Goal: Task Accomplishment & Management: Complete application form

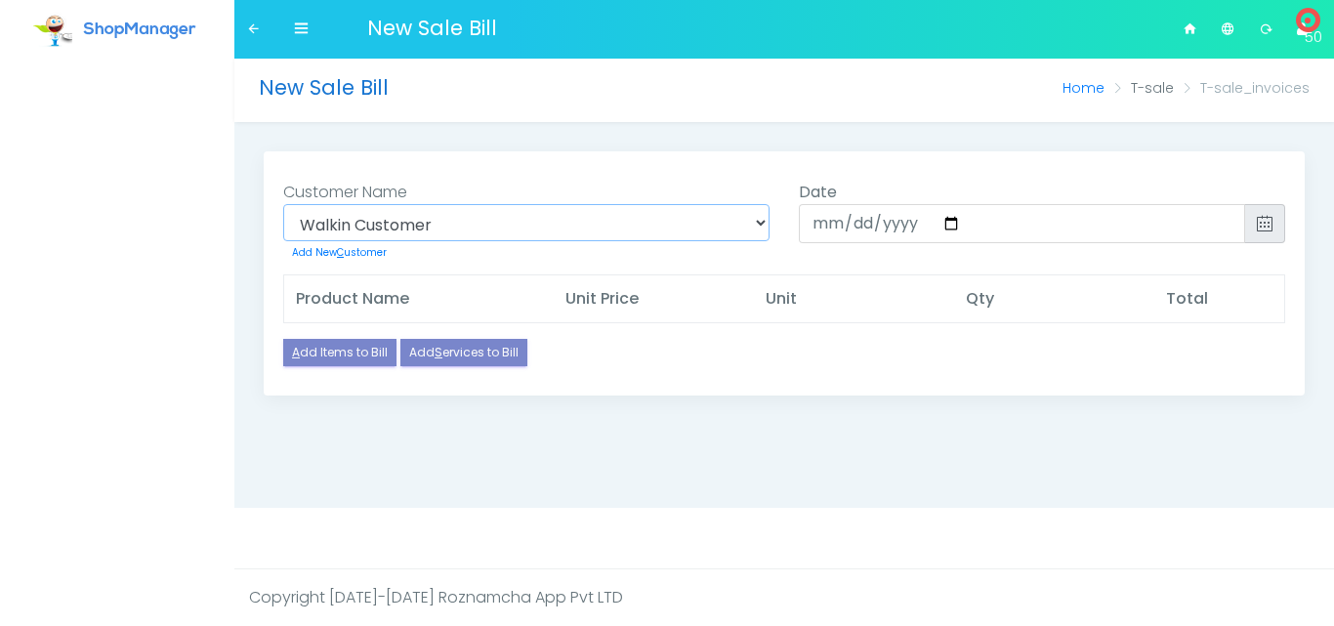
click at [490, 219] on select "Walkin Customer Walk-in Customer / Supplier (+0000)" at bounding box center [526, 222] width 486 height 37
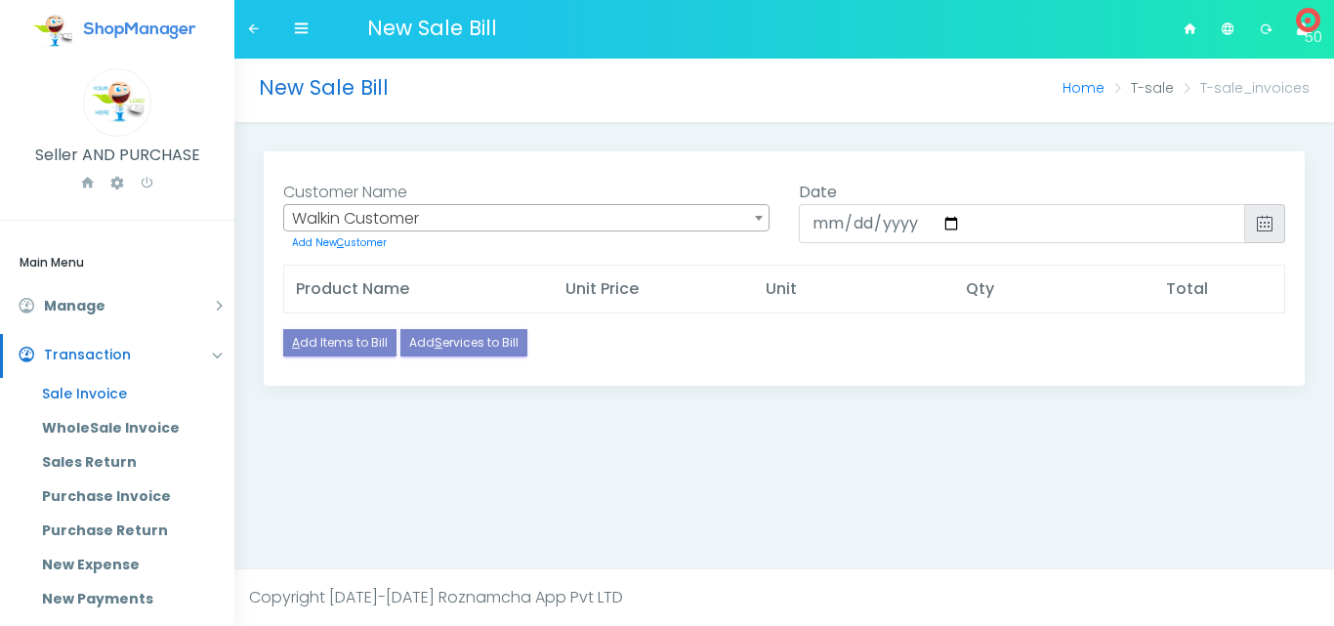
click at [808, 454] on div "New Sale Bill Home T-sale T-sale_invoices Add New Contact × *" at bounding box center [784, 337] width 1100 height 557
click at [366, 216] on span "Walkin Customer" at bounding box center [526, 218] width 484 height 27
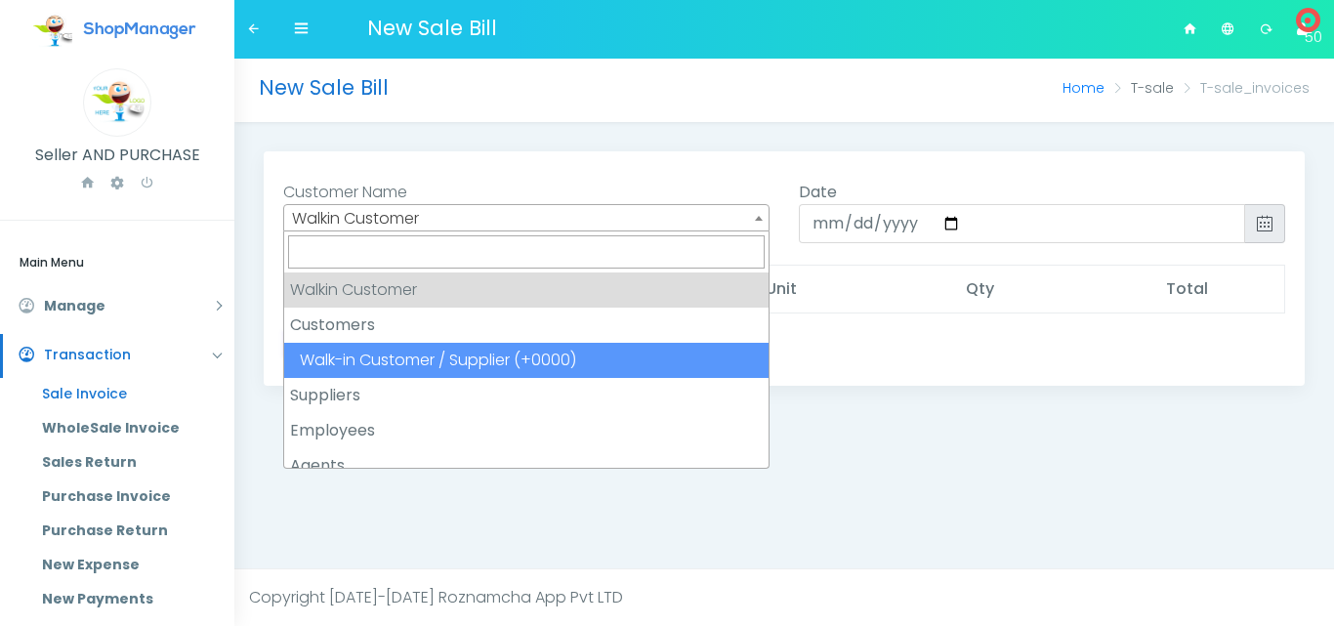
scroll to position [51, 0]
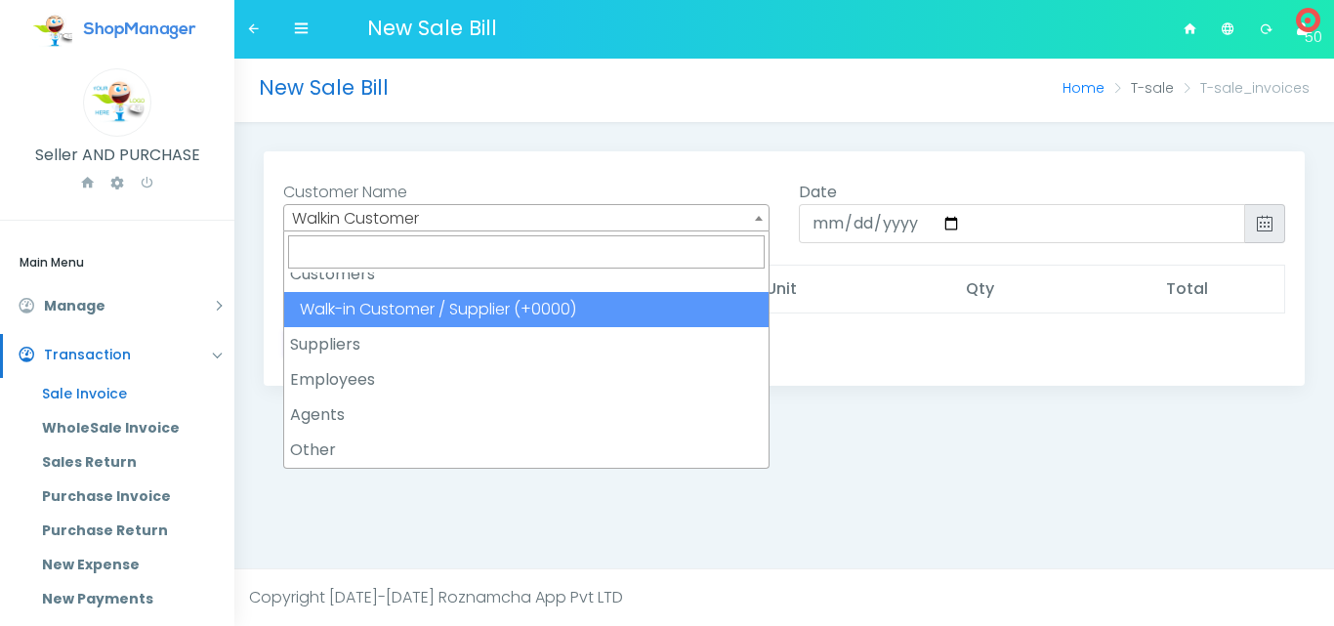
click at [356, 342] on strong "Suppliers" at bounding box center [526, 344] width 484 height 35
click at [322, 340] on strong "Suppliers" at bounding box center [526, 344] width 484 height 35
click at [314, 340] on strong "Suppliers" at bounding box center [526, 344] width 484 height 35
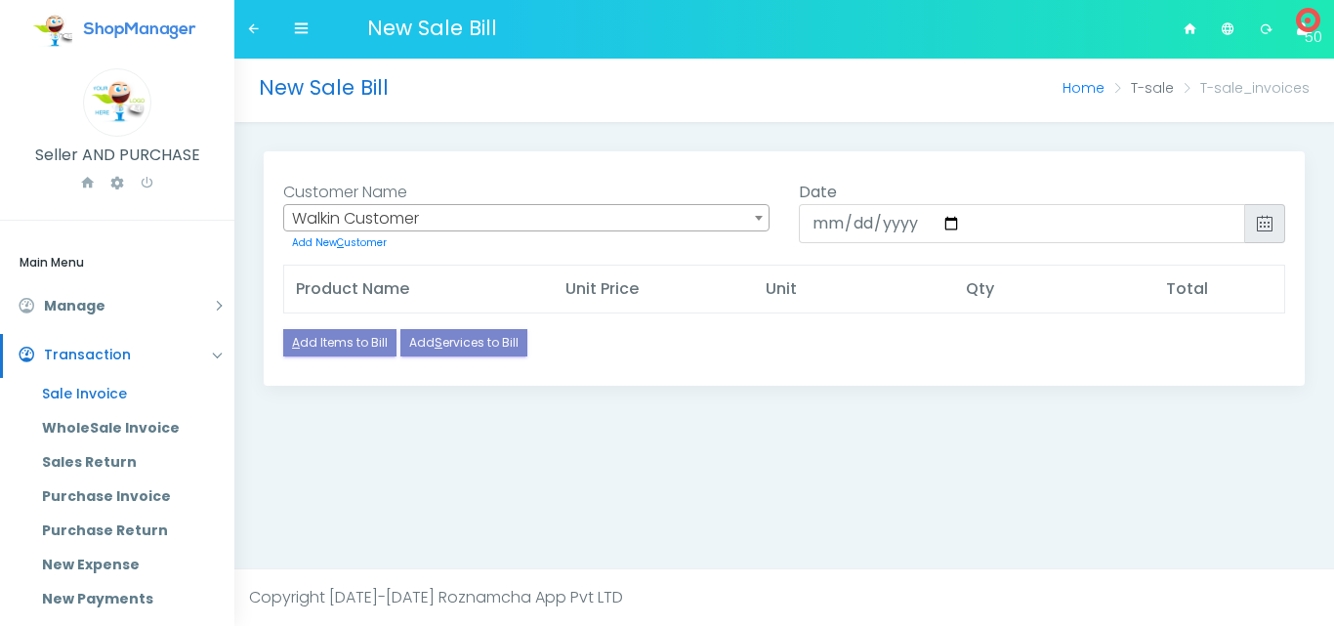
click at [420, 481] on div "New Sale Bill Home T-sale T-sale_invoices Add New Contact × *" at bounding box center [784, 337] width 1100 height 557
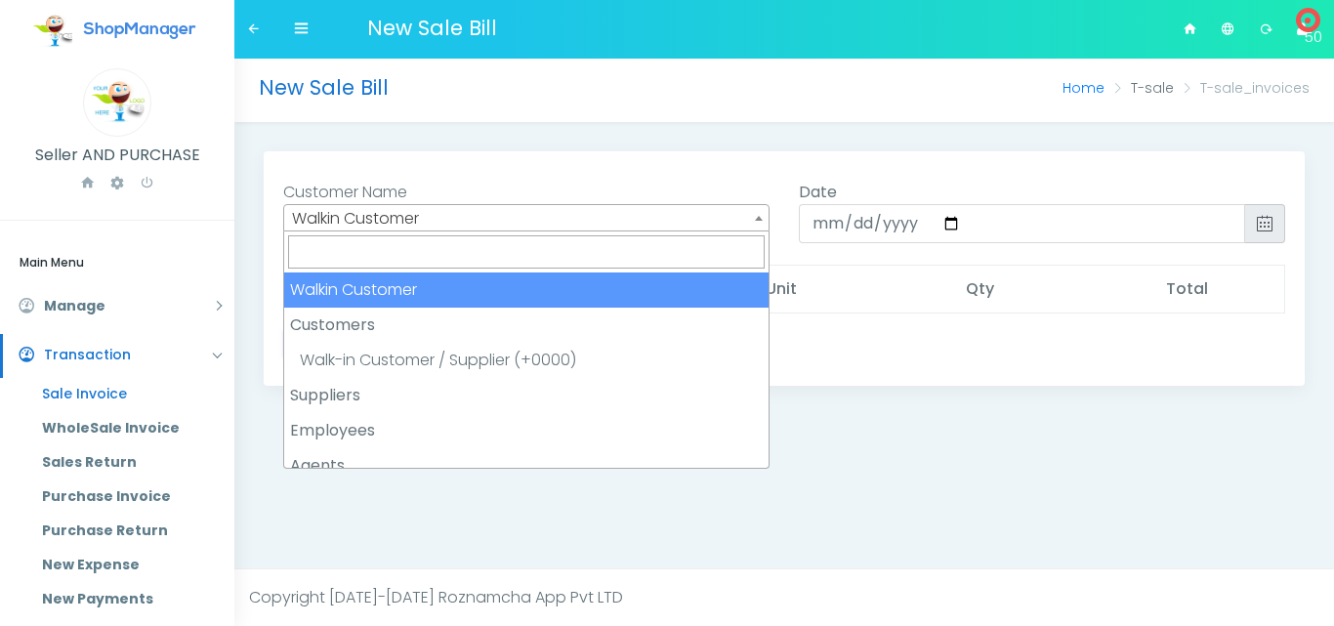
click at [359, 213] on span "Walkin Customer" at bounding box center [526, 218] width 484 height 27
click at [393, 320] on strong "Customers" at bounding box center [526, 325] width 484 height 35
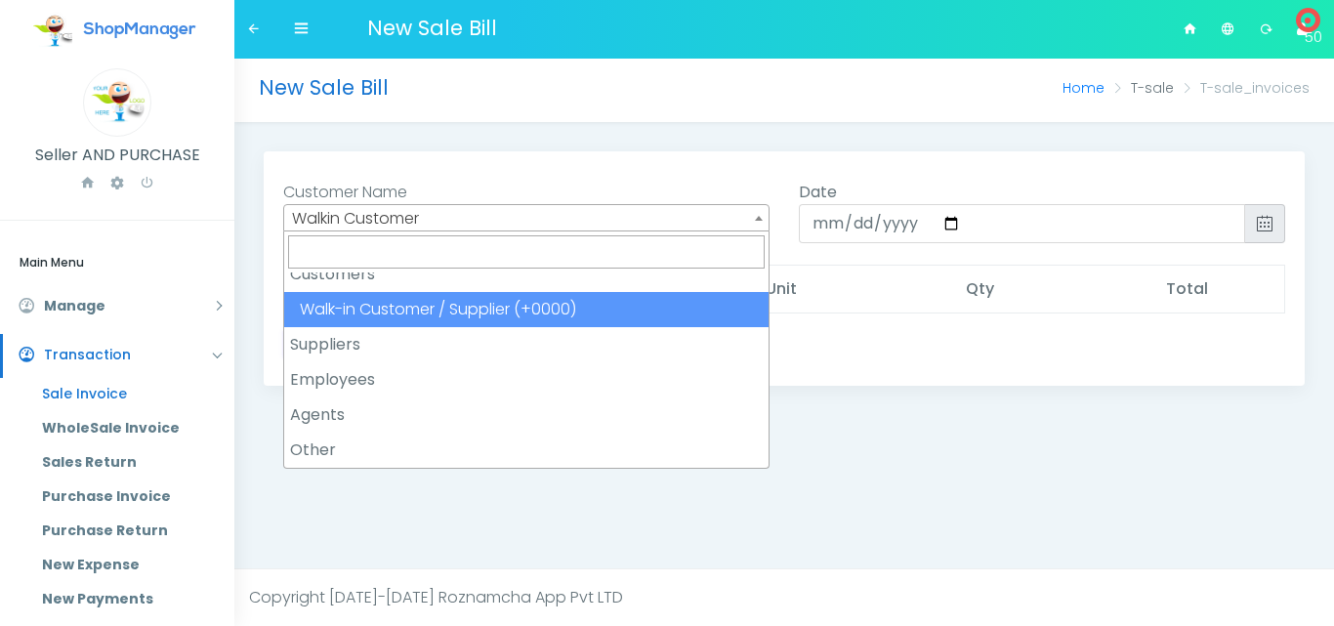
click at [337, 353] on strong "Suppliers" at bounding box center [526, 344] width 484 height 35
click at [347, 258] on input "search" at bounding box center [526, 251] width 477 height 33
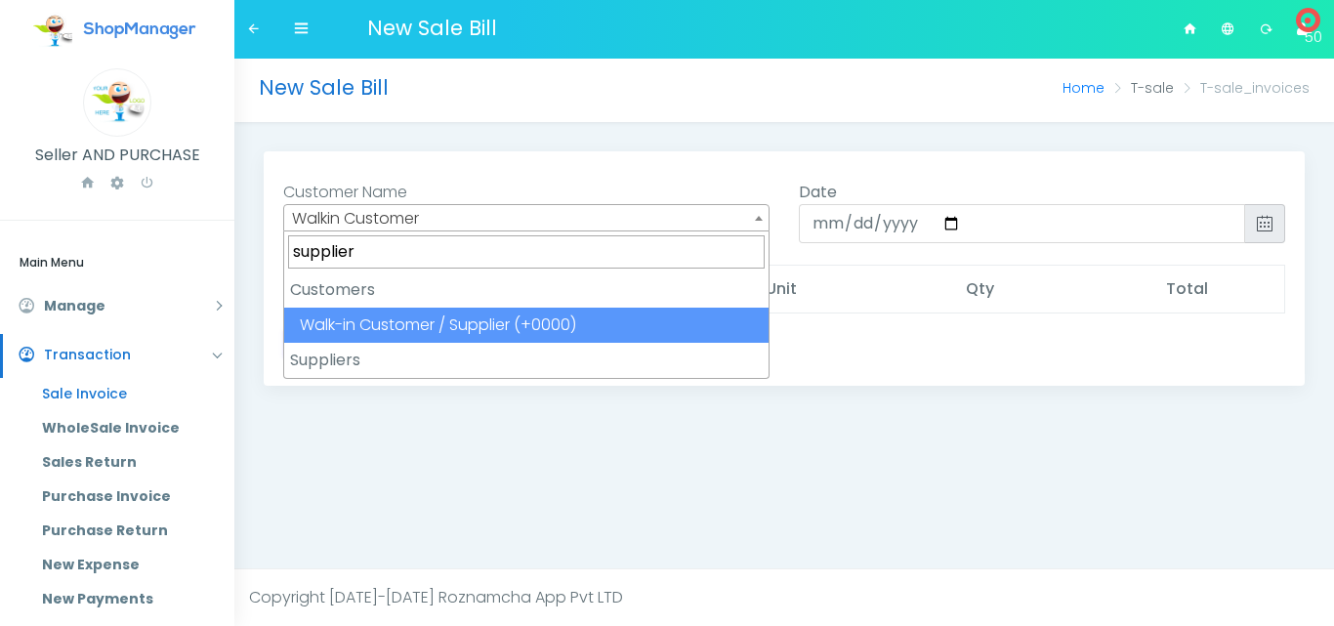
type input "suppliers"
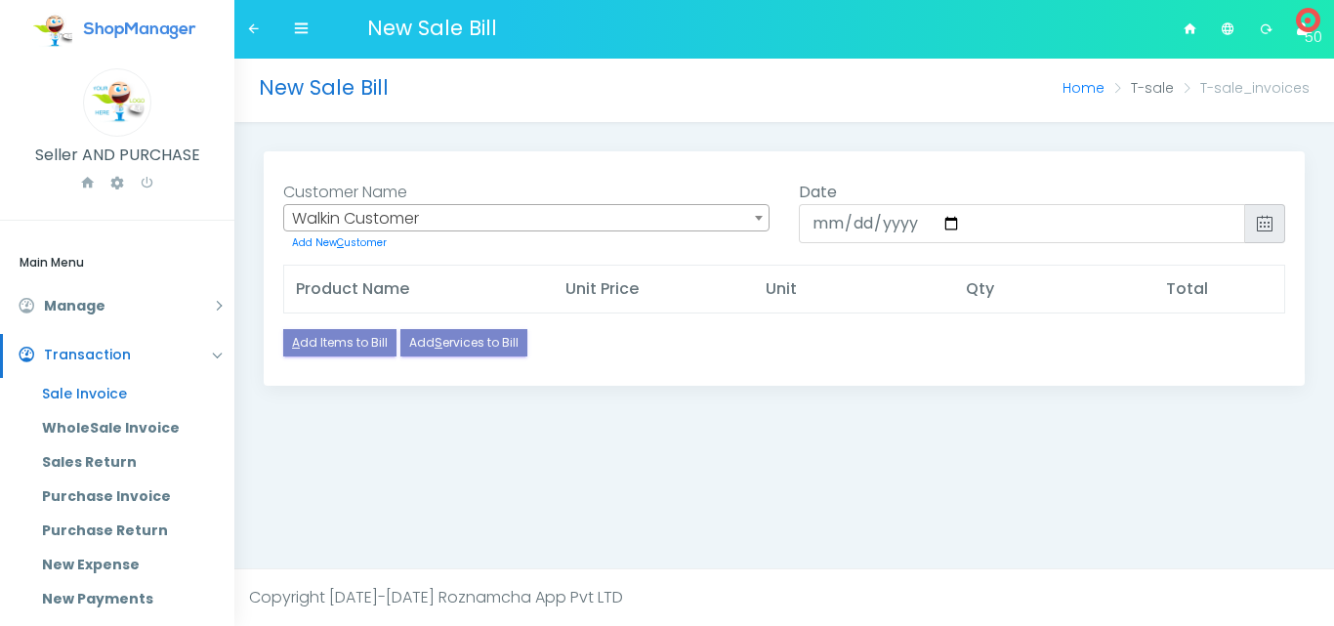
click at [472, 450] on div "New Sale Bill Home T-sale T-sale_invoices Add New Contact × *" at bounding box center [784, 337] width 1100 height 557
click at [469, 214] on span "Walkin Customer" at bounding box center [526, 218] width 484 height 27
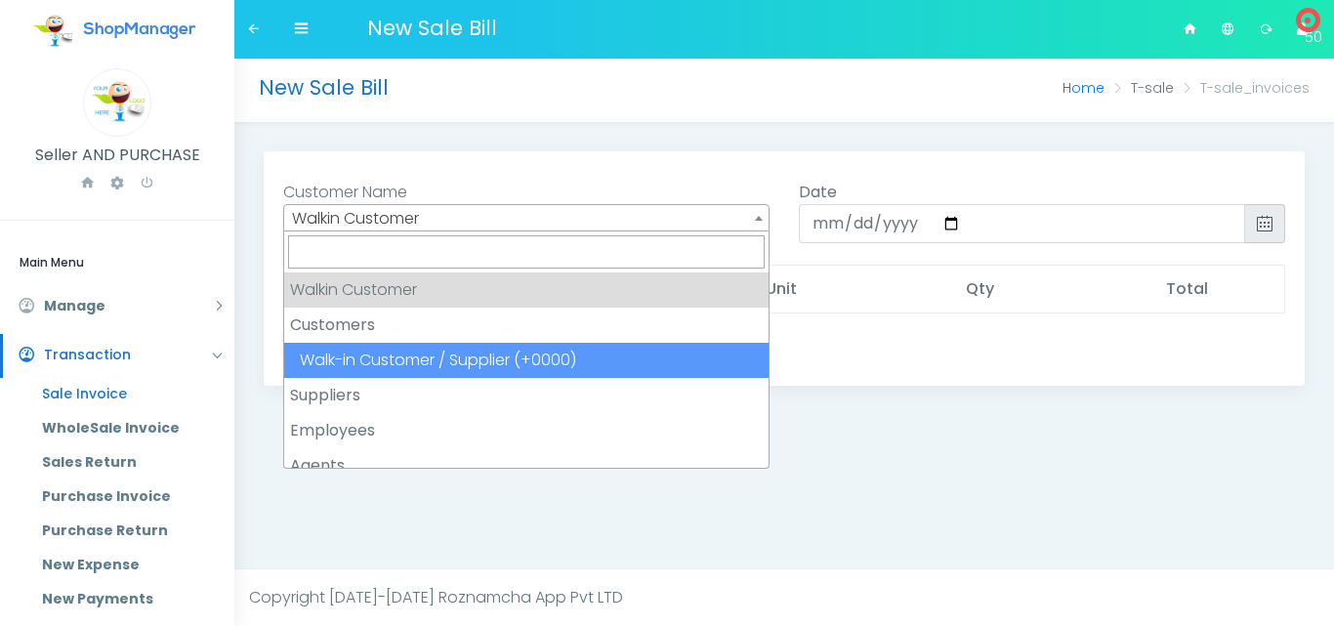
click at [356, 404] on strong "Suppliers" at bounding box center [526, 395] width 484 height 35
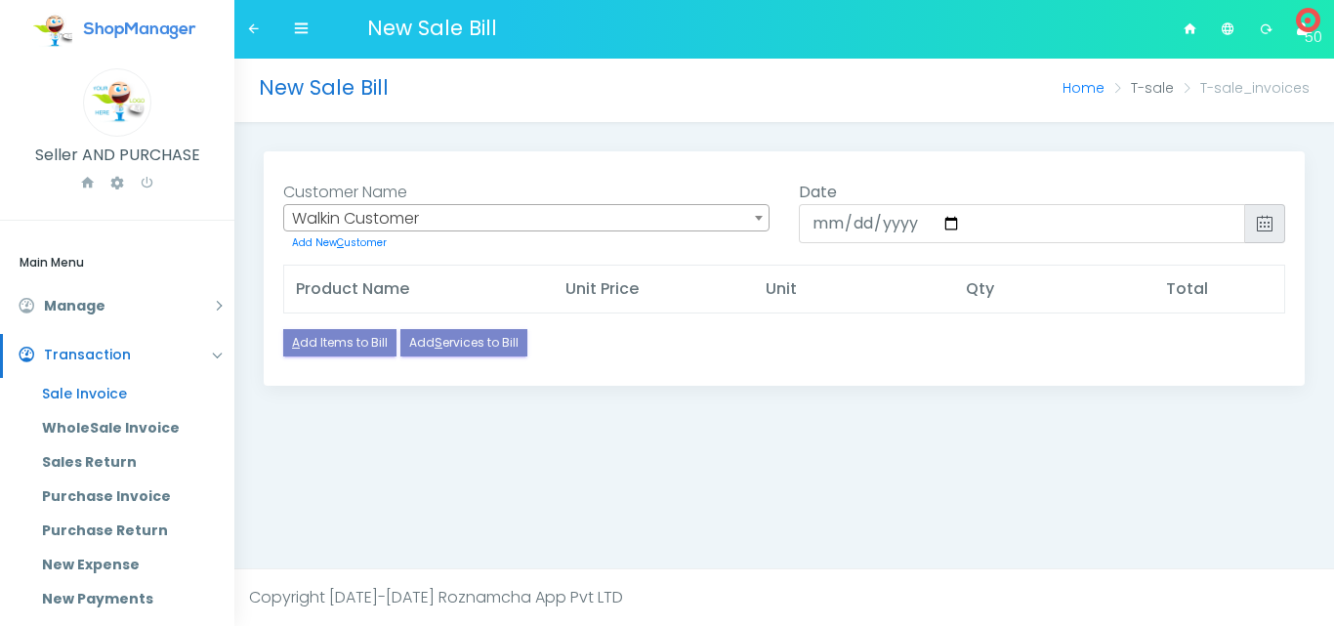
click at [380, 507] on div "New Sale Bill Home T-sale T-sale_invoices Add New Contact × *" at bounding box center [784, 337] width 1100 height 557
click at [377, 295] on th "Product Name" at bounding box center [419, 290] width 271 height 48
click at [386, 289] on th "Product Name" at bounding box center [419, 290] width 271 height 48
click at [440, 287] on th "Product Name" at bounding box center [419, 290] width 271 height 48
click at [356, 289] on th "Product Name" at bounding box center [419, 290] width 271 height 48
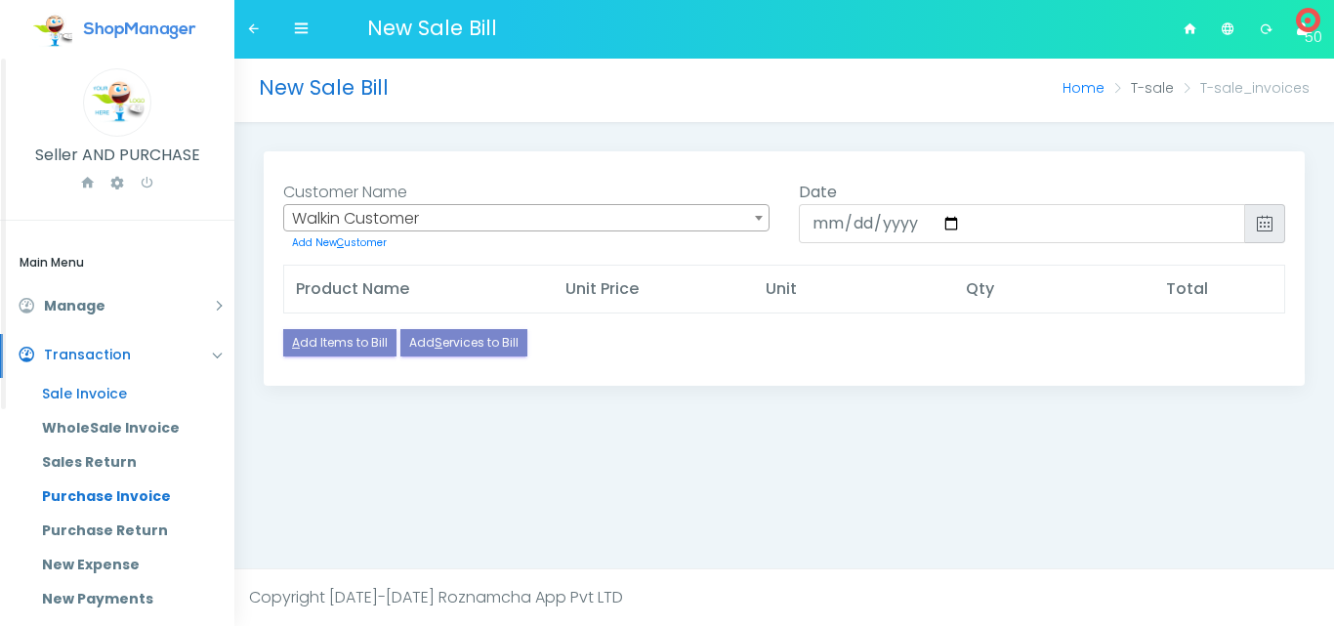
click at [115, 507] on link "Purchase Invoice" at bounding box center [130, 497] width 207 height 34
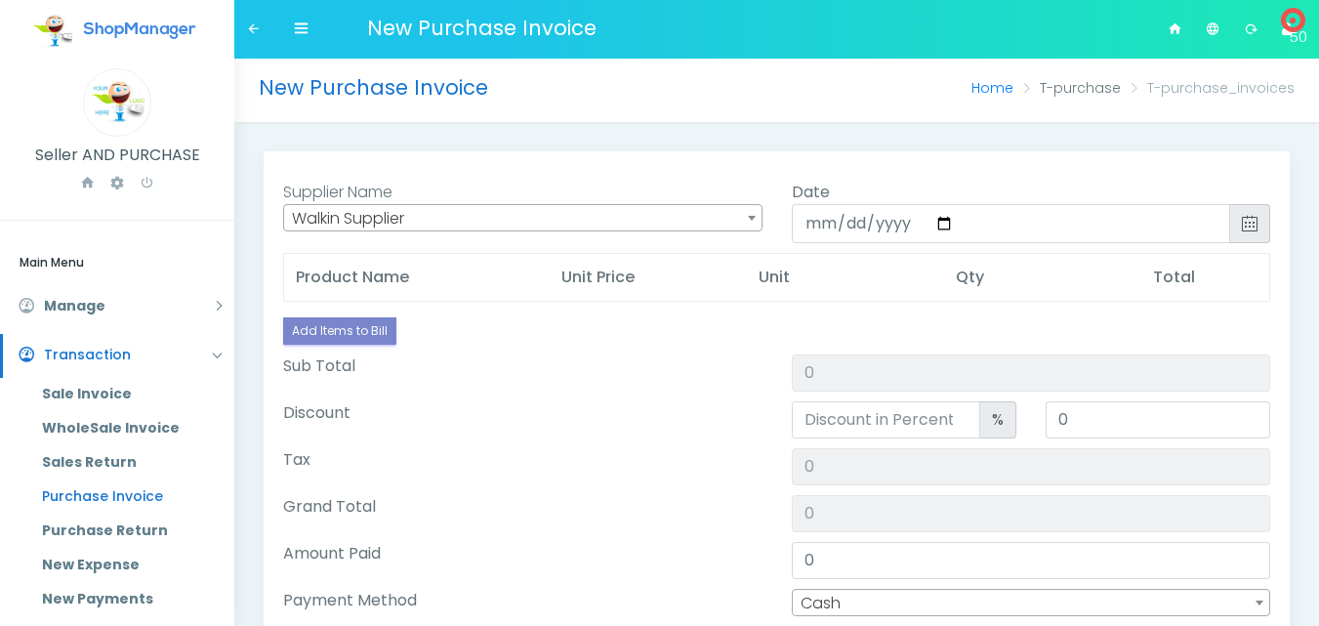
click at [403, 224] on span "Walkin Supplier" at bounding box center [523, 218] width 478 height 27
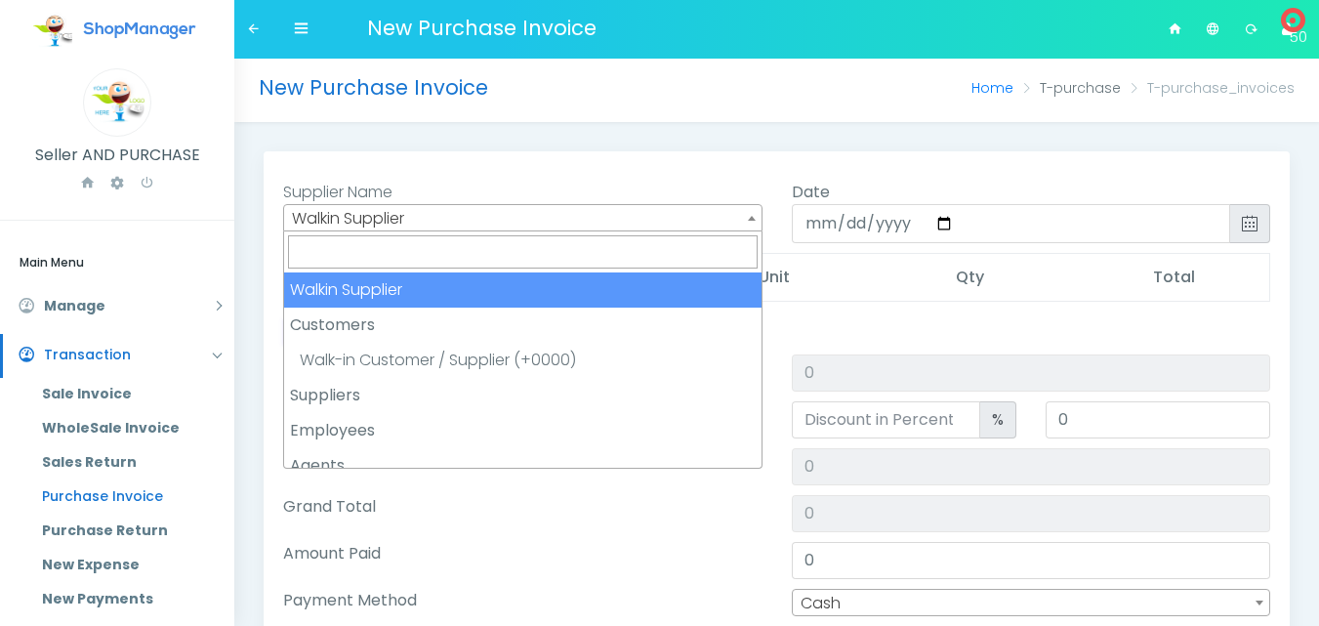
click at [349, 330] on strong "Customers" at bounding box center [523, 325] width 478 height 35
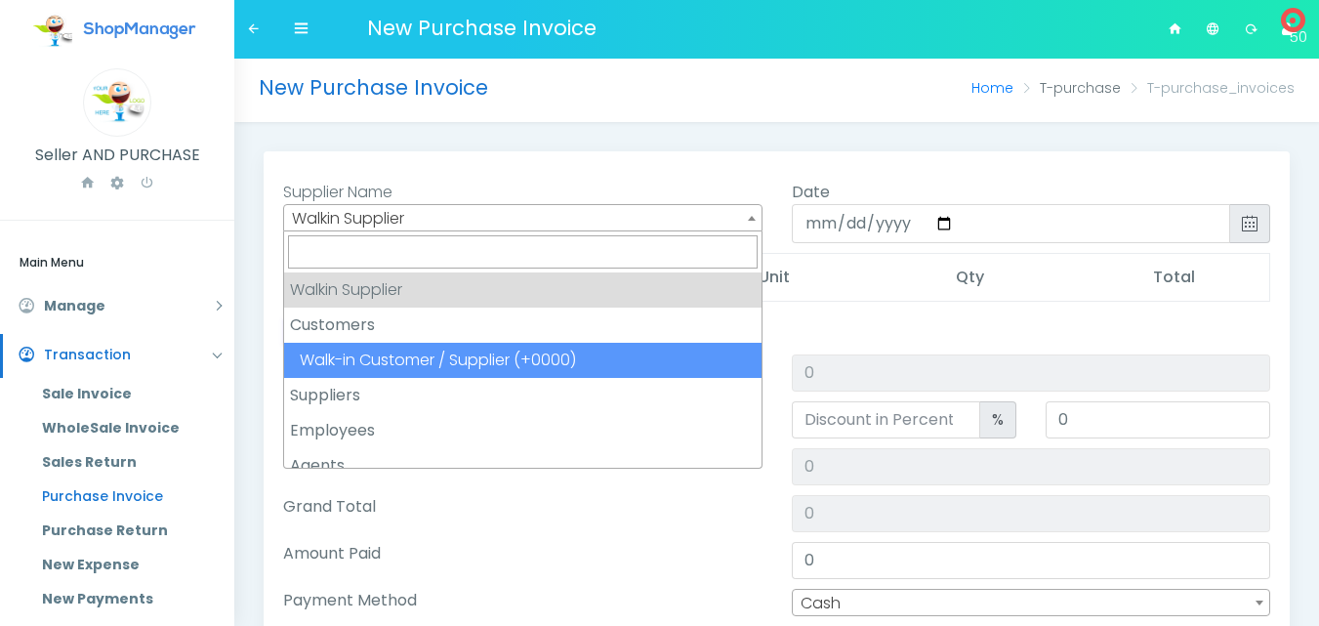
click at [356, 400] on strong "Suppliers" at bounding box center [523, 395] width 478 height 35
click at [899, 226] on input "[DATE]" at bounding box center [1012, 223] width 440 height 39
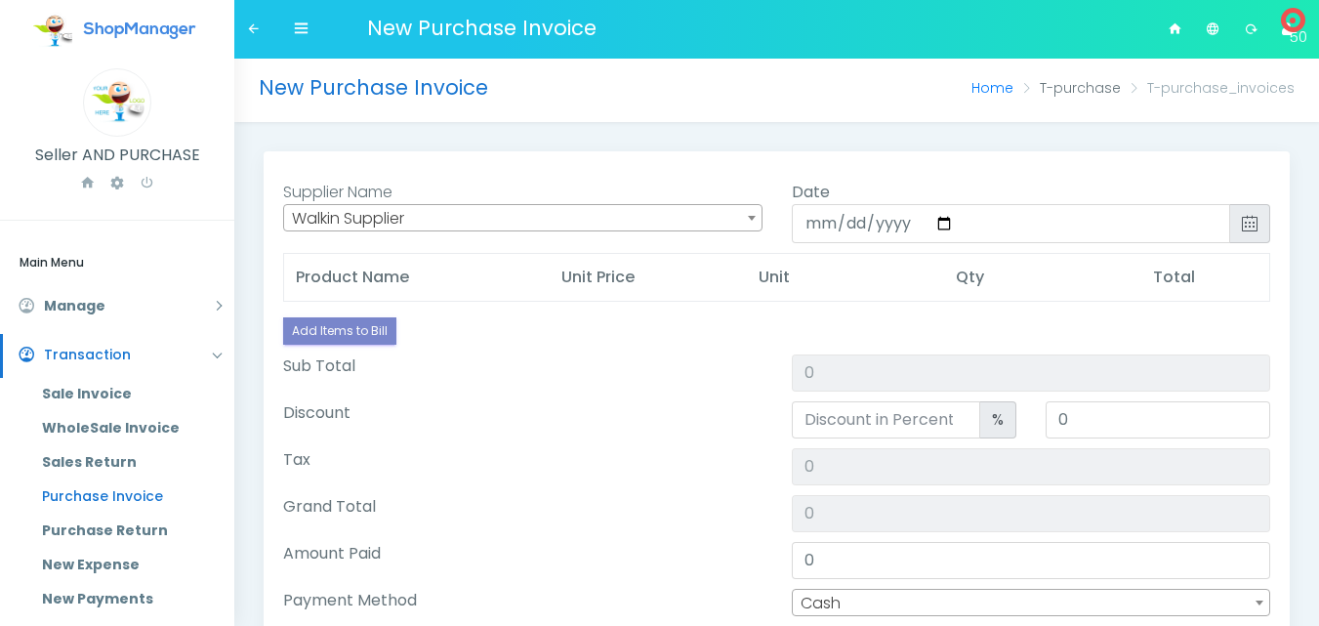
click at [619, 415] on div "Discount" at bounding box center [523, 419] width 509 height 37
click at [826, 378] on input "Sub Total" at bounding box center [1032, 373] width 480 height 37
type input "0"
click at [789, 269] on th "Unit" at bounding box center [845, 278] width 197 height 48
click at [827, 376] on input "Sub Total" at bounding box center [1032, 373] width 480 height 37
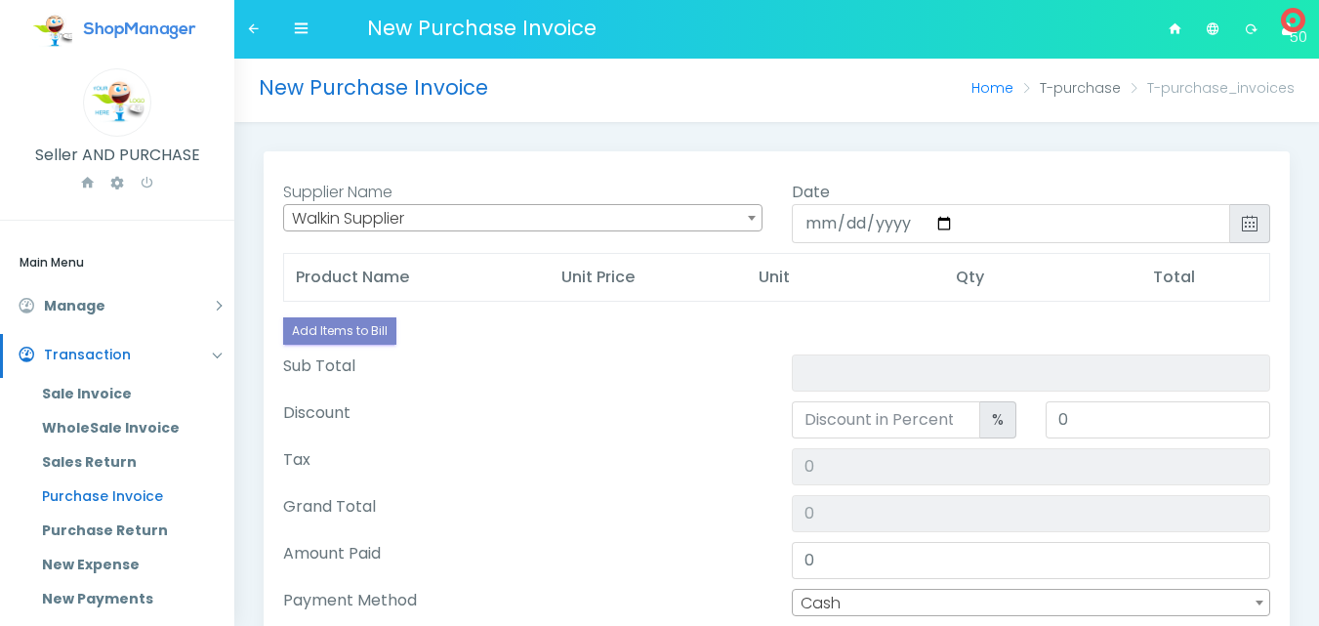
type input "0"
click at [984, 280] on th "Qty" at bounding box center [1042, 278] width 197 height 48
click at [1154, 272] on th "Total" at bounding box center [1206, 278] width 128 height 48
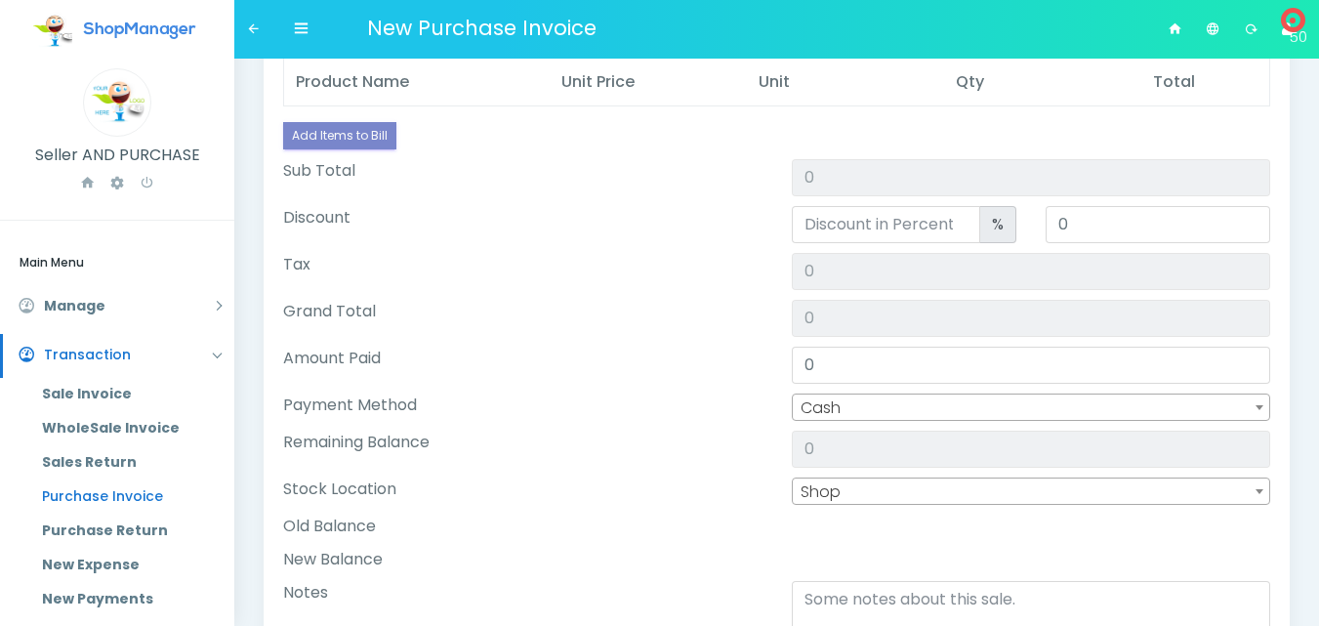
scroll to position [293, 0]
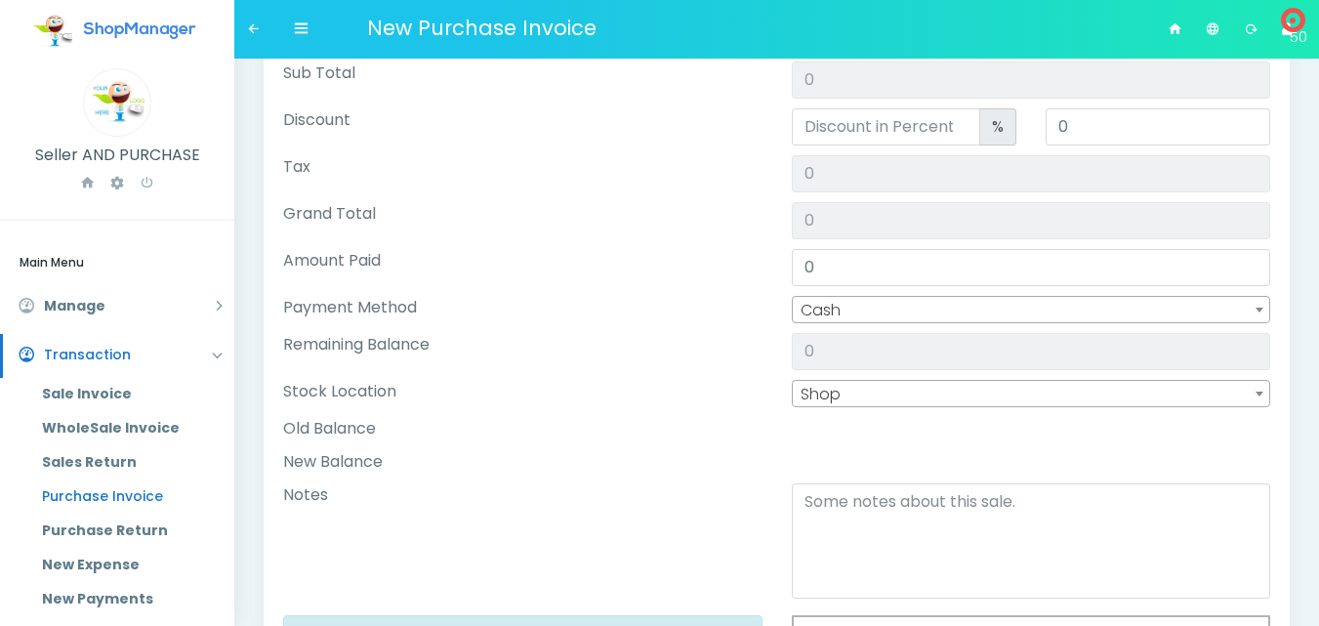
click at [863, 316] on span "Cash" at bounding box center [1032, 310] width 478 height 27
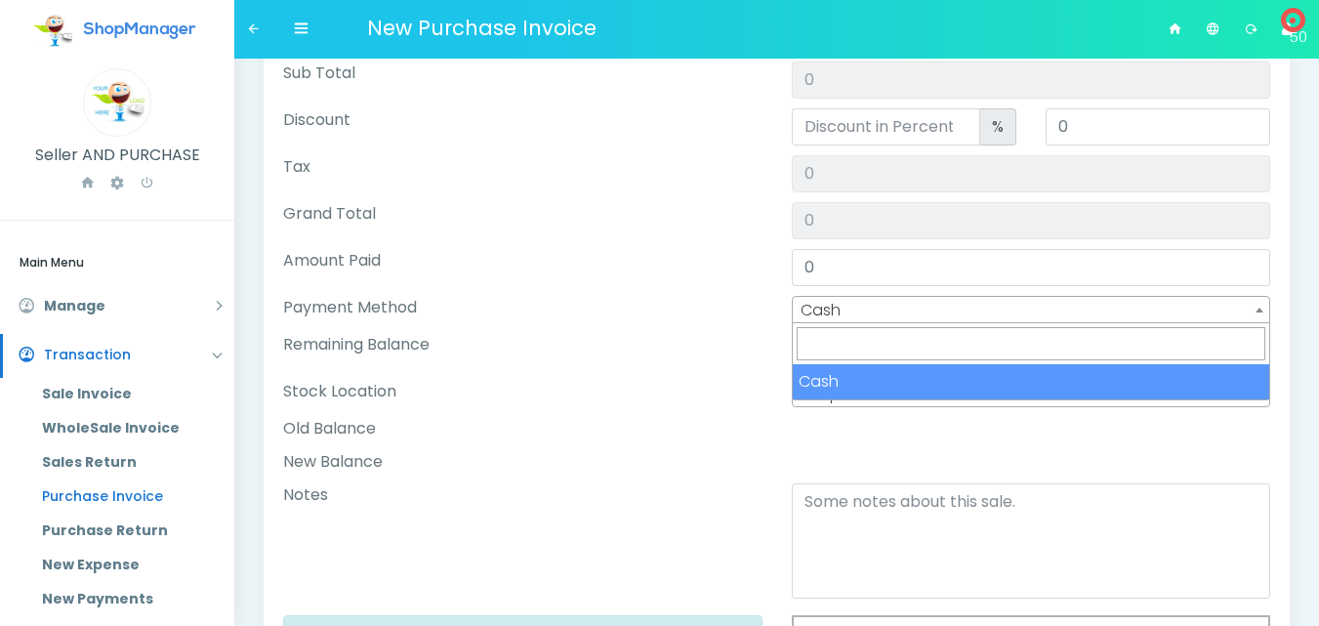
click at [834, 350] on input "search" at bounding box center [1032, 343] width 470 height 33
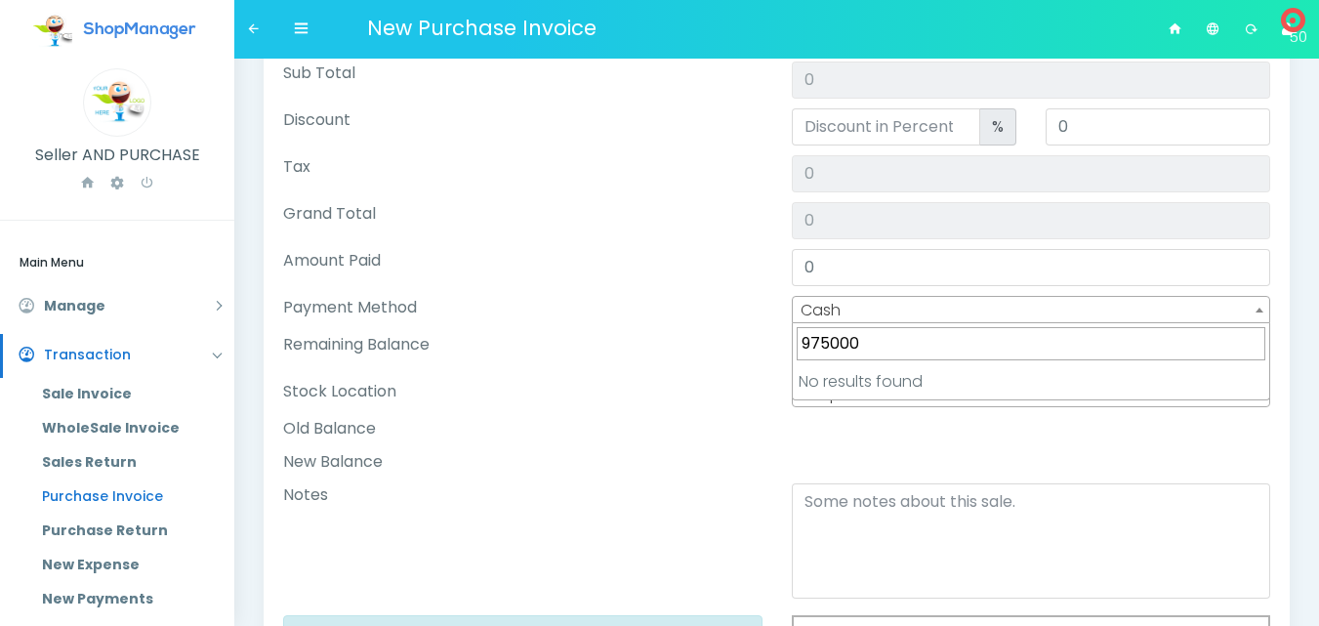
type input "97500"
click at [719, 466] on div "New Balance" at bounding box center [523, 461] width 509 height 23
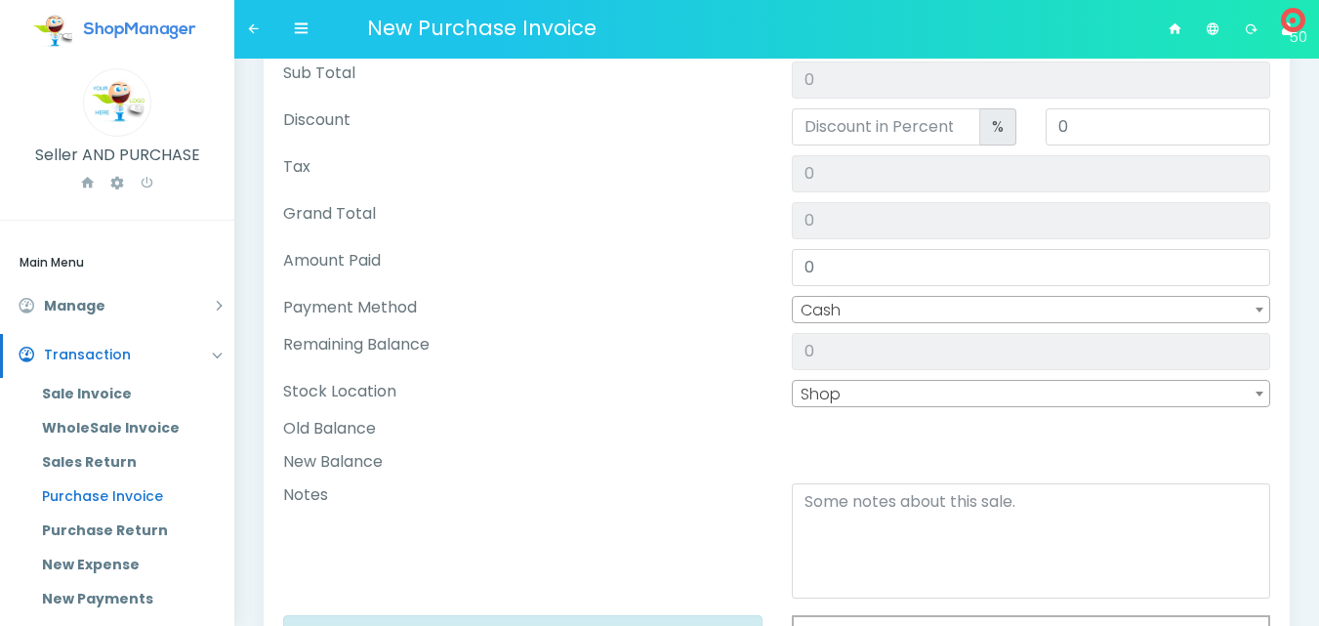
click at [881, 398] on span "Shop" at bounding box center [1032, 394] width 478 height 27
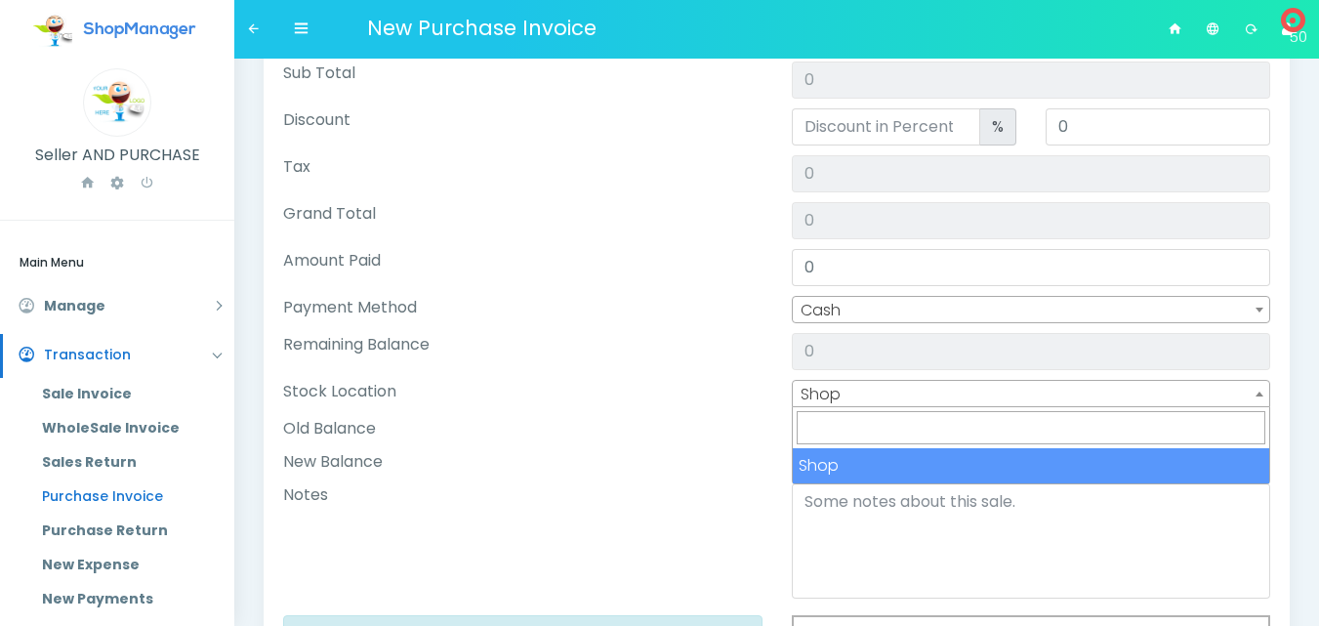
click at [876, 431] on input "search" at bounding box center [1032, 427] width 470 height 33
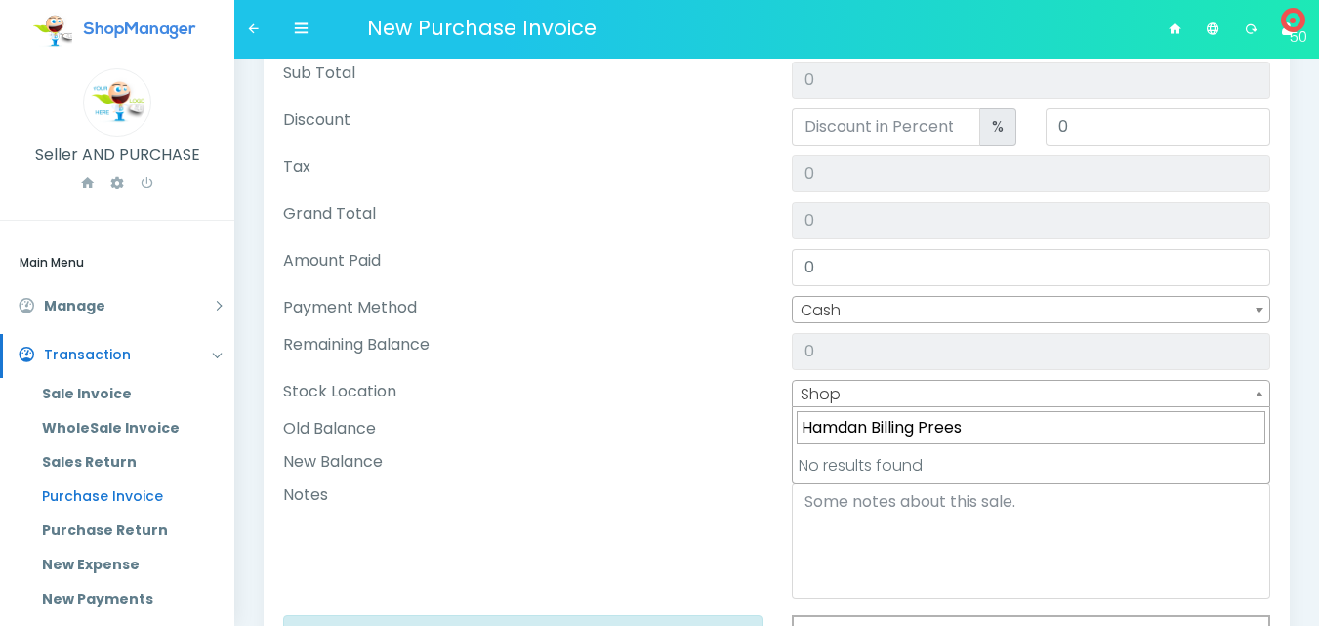
type input "Hamdan Billing Prees"
click at [739, 495] on div "Notes" at bounding box center [523, 544] width 509 height 122
click at [329, 397] on label "Stock Location" at bounding box center [339, 391] width 113 height 23
click at [360, 392] on label "Stock Location" at bounding box center [339, 391] width 113 height 23
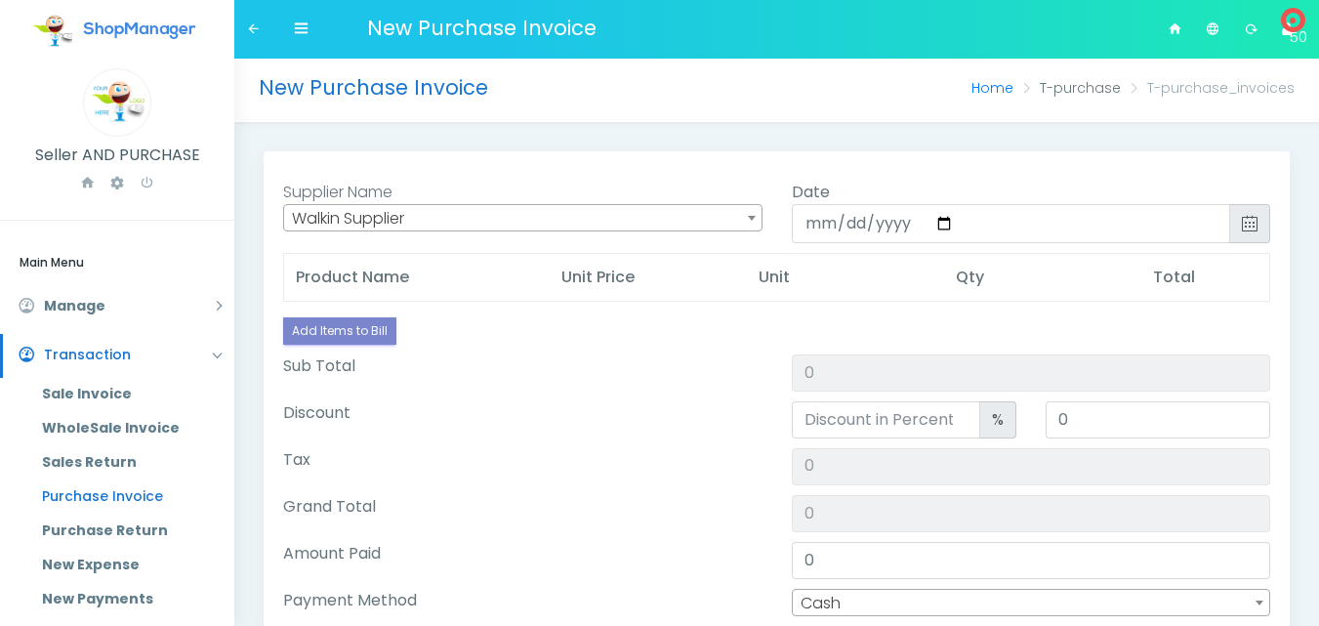
drag, startPoint x: 752, startPoint y: 272, endPoint x: 803, endPoint y: 288, distance: 53.4
click at [783, 281] on tr "# Product Name Tax Unit Price Unit Qty Total" at bounding box center [777, 278] width 986 height 48
click at [803, 288] on th "Unit" at bounding box center [845, 278] width 197 height 48
click at [360, 325] on link "Add Items to Bill" at bounding box center [339, 330] width 113 height 27
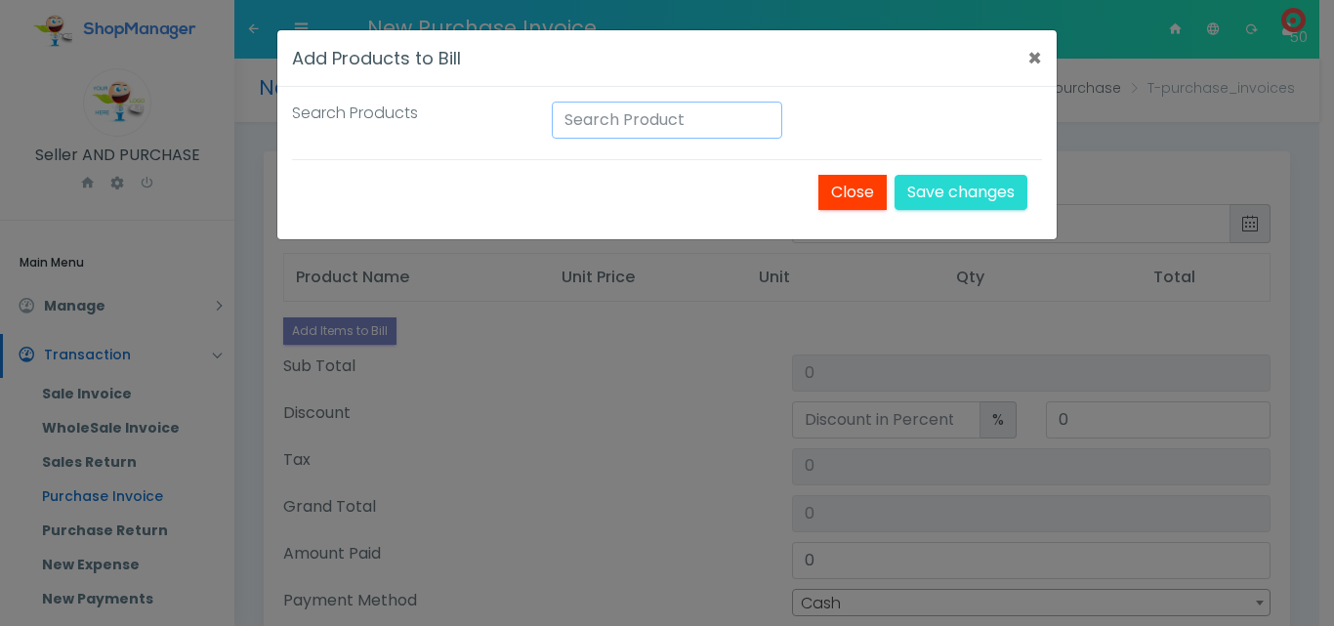
click at [690, 119] on input "Search Products" at bounding box center [667, 120] width 230 height 37
click at [1034, 63] on button "×" at bounding box center [1034, 58] width 15 height 23
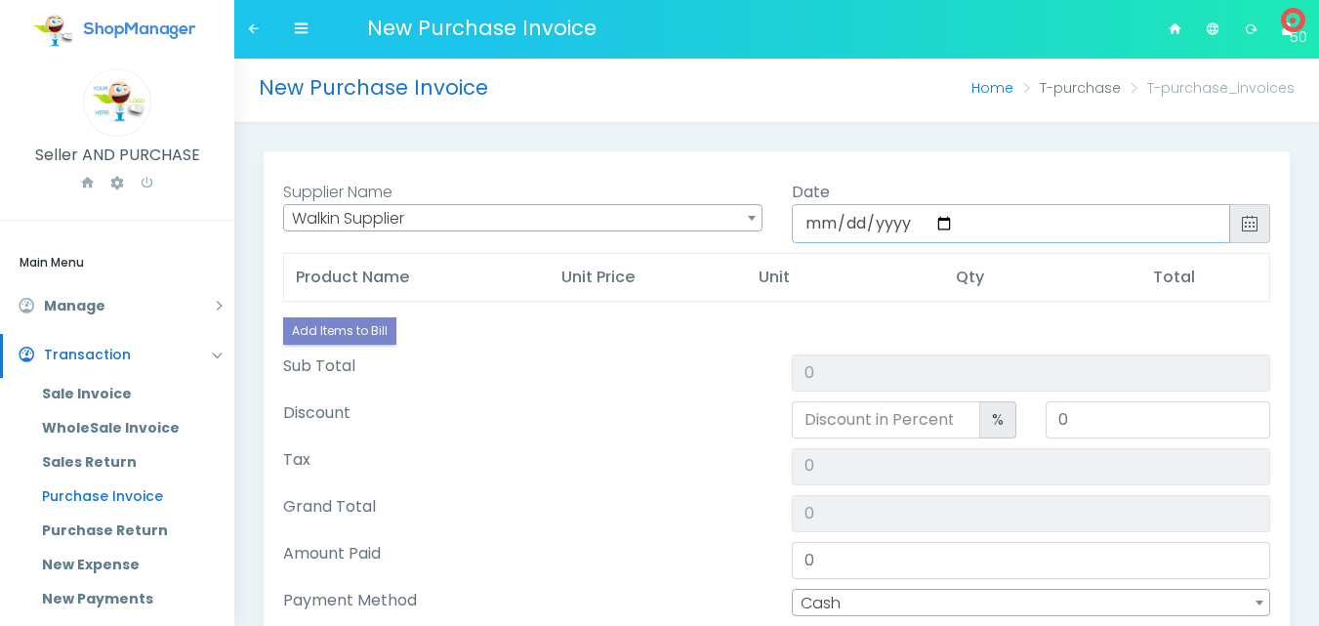
click at [1176, 233] on input "[DATE]" at bounding box center [1012, 223] width 440 height 39
drag, startPoint x: 916, startPoint y: 286, endPoint x: 902, endPoint y: 276, distance: 16.8
click at [904, 277] on th "Unit" at bounding box center [845, 278] width 197 height 48
click at [188, 314] on link "Manage" at bounding box center [117, 307] width 234 height 44
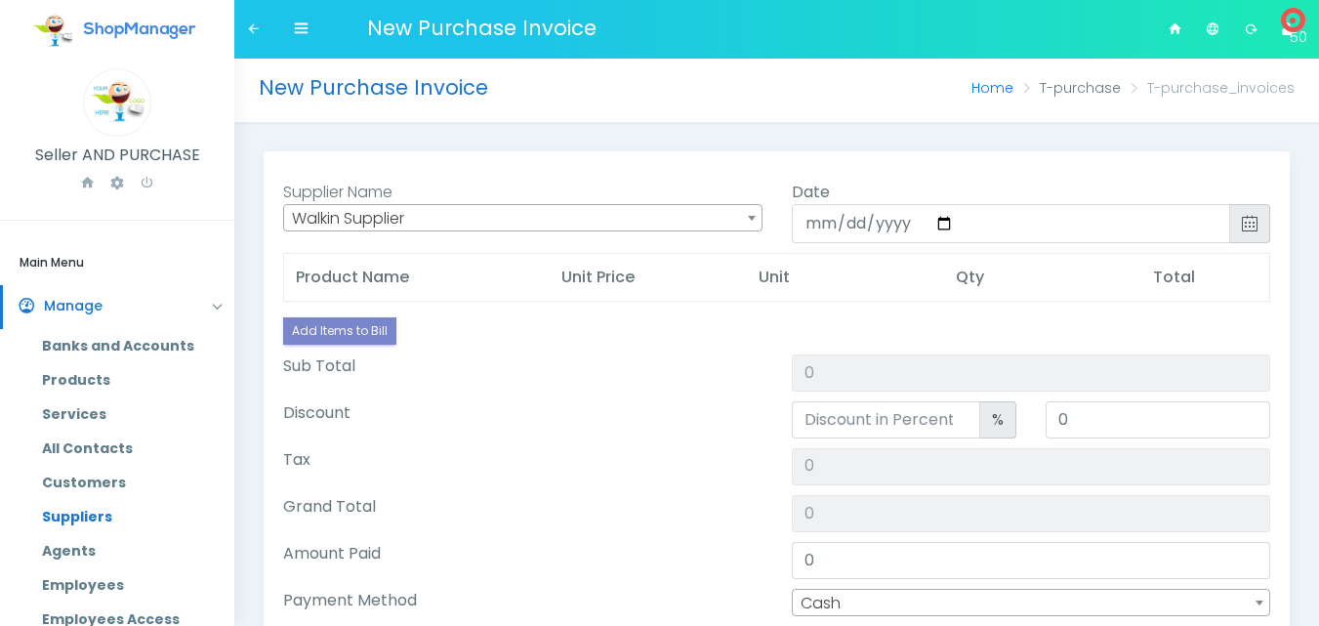
click at [107, 518] on link "Suppliers" at bounding box center [130, 517] width 207 height 34
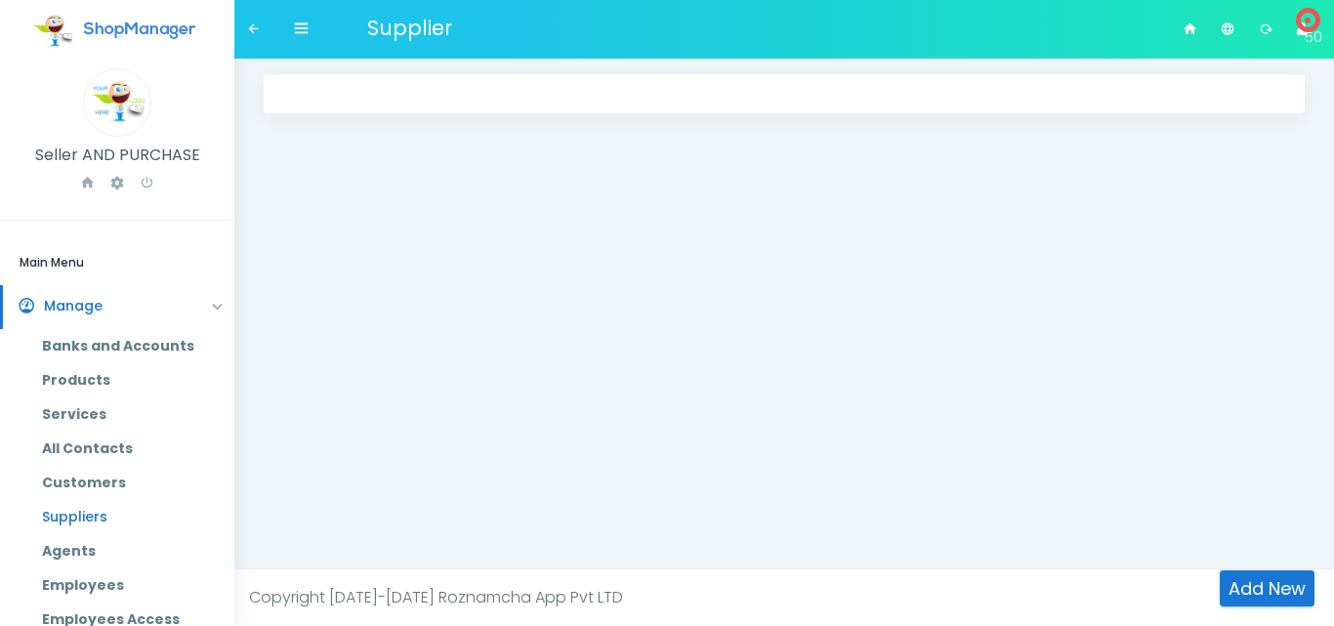
click at [546, 347] on div "Import Supplier × Select CSV File: * Upload" at bounding box center [784, 337] width 1100 height 557
click at [372, 73] on div at bounding box center [784, 101] width 1070 height 84
click at [380, 92] on div at bounding box center [784, 93] width 1041 height 39
click at [1252, 579] on link "Add New" at bounding box center [1267, 588] width 95 height 36
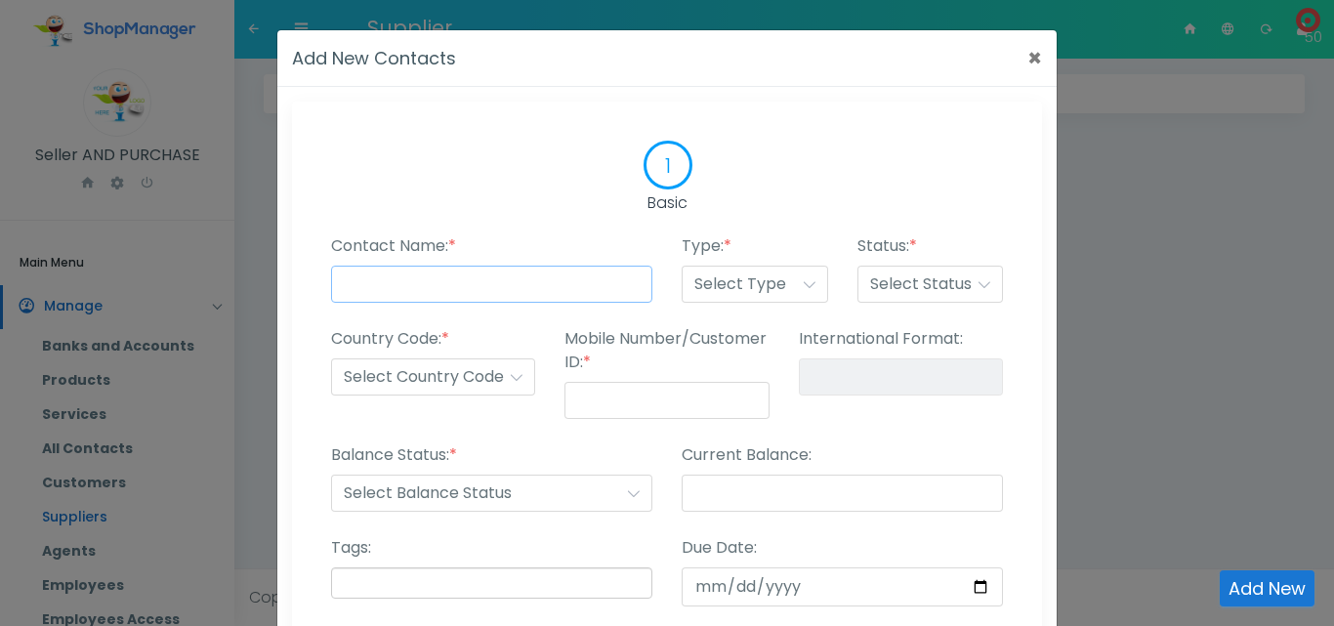
click at [427, 280] on input "Contact Name: *" at bounding box center [491, 284] width 321 height 37
type input "Aliyan MAlik"
click at [1027, 57] on button "×" at bounding box center [1034, 58] width 15 height 23
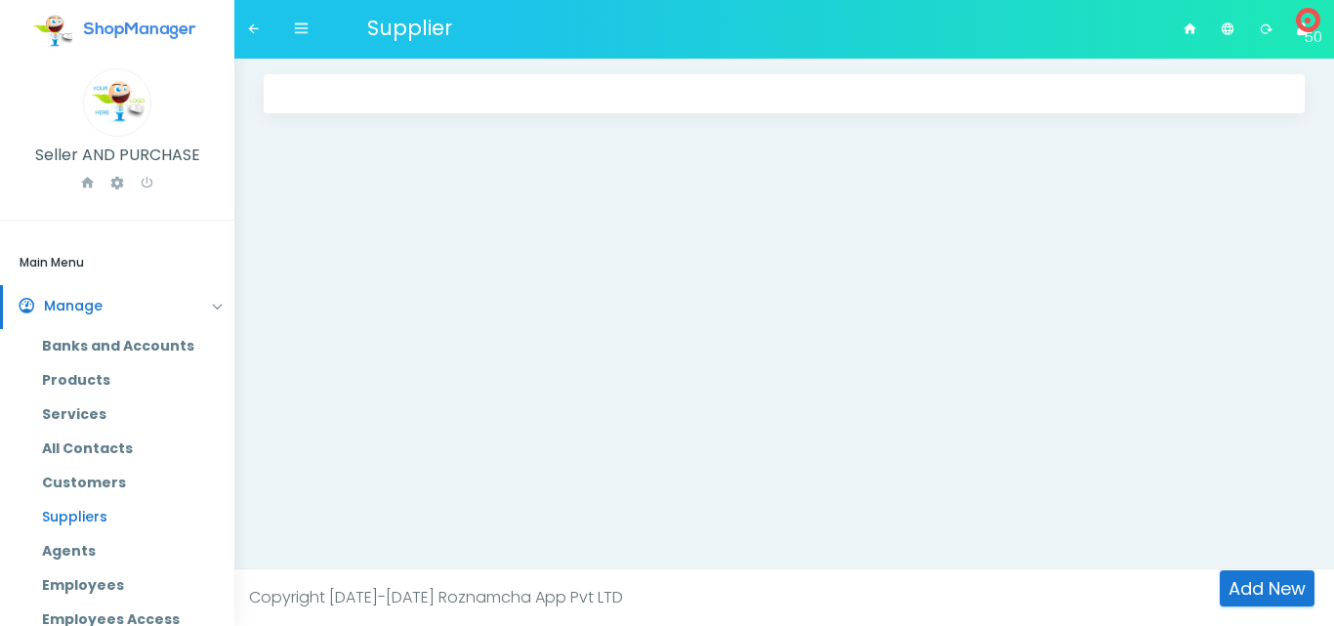
click at [303, 29] on icon at bounding box center [301, 28] width 15 height 15
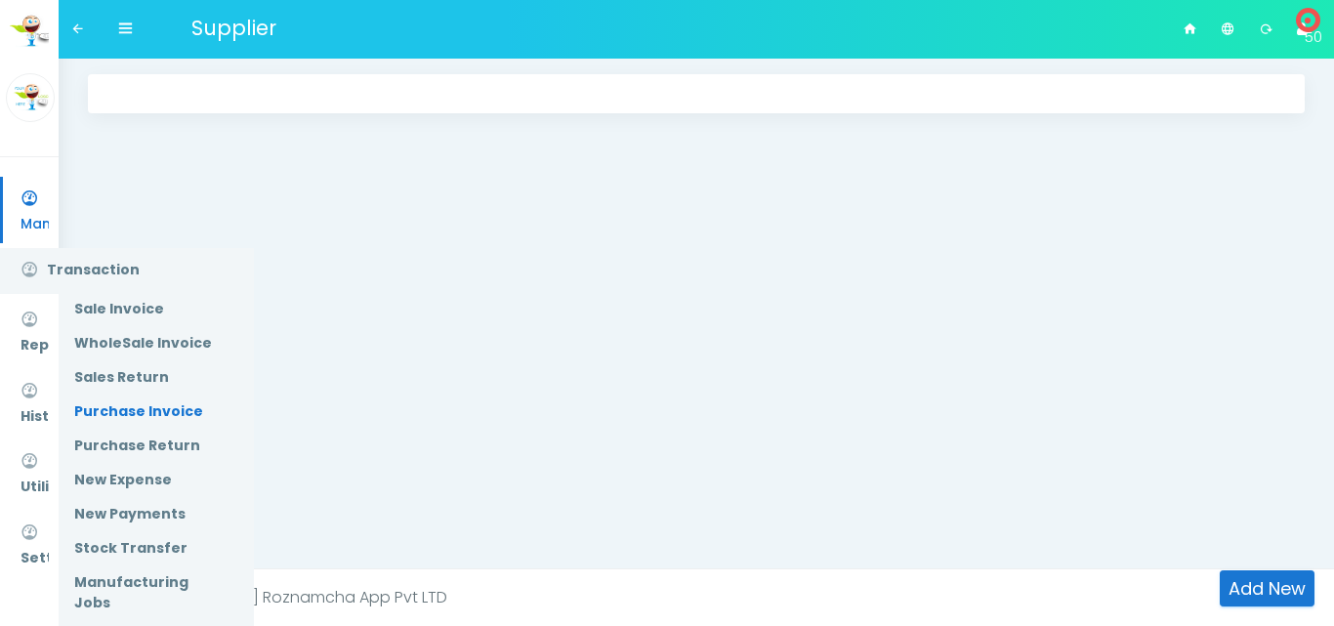
click at [171, 417] on link "Purchase Invoice" at bounding box center [157, 412] width 194 height 34
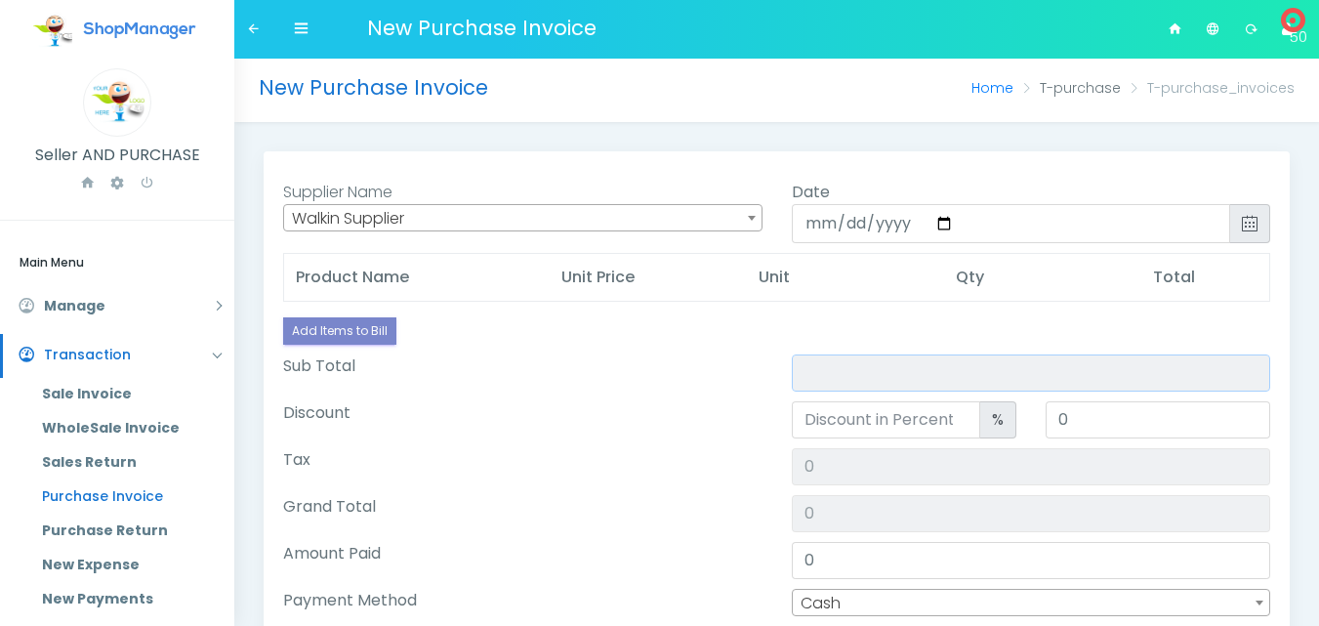
click at [933, 377] on input "Sub Total" at bounding box center [1032, 373] width 480 height 37
type input "0"
click at [317, 370] on label "Sub Total" at bounding box center [319, 366] width 72 height 23
click at [792, 370] on input "0" at bounding box center [1032, 373] width 480 height 37
click at [822, 373] on input "Sub Total" at bounding box center [1032, 373] width 480 height 37
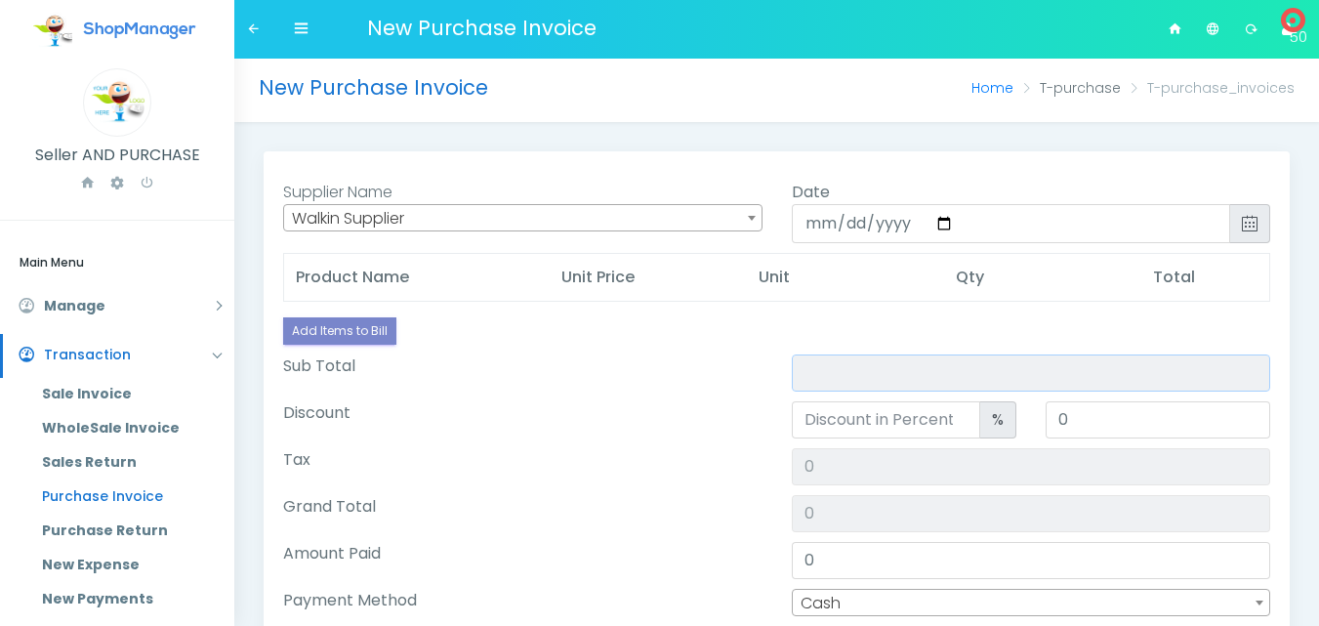
click at [889, 381] on input "Sub Total" at bounding box center [1032, 373] width 480 height 37
type input "0"
click at [711, 220] on span "Walkin Supplier" at bounding box center [523, 218] width 478 height 27
click at [830, 387] on input "Sub Total" at bounding box center [1032, 373] width 480 height 37
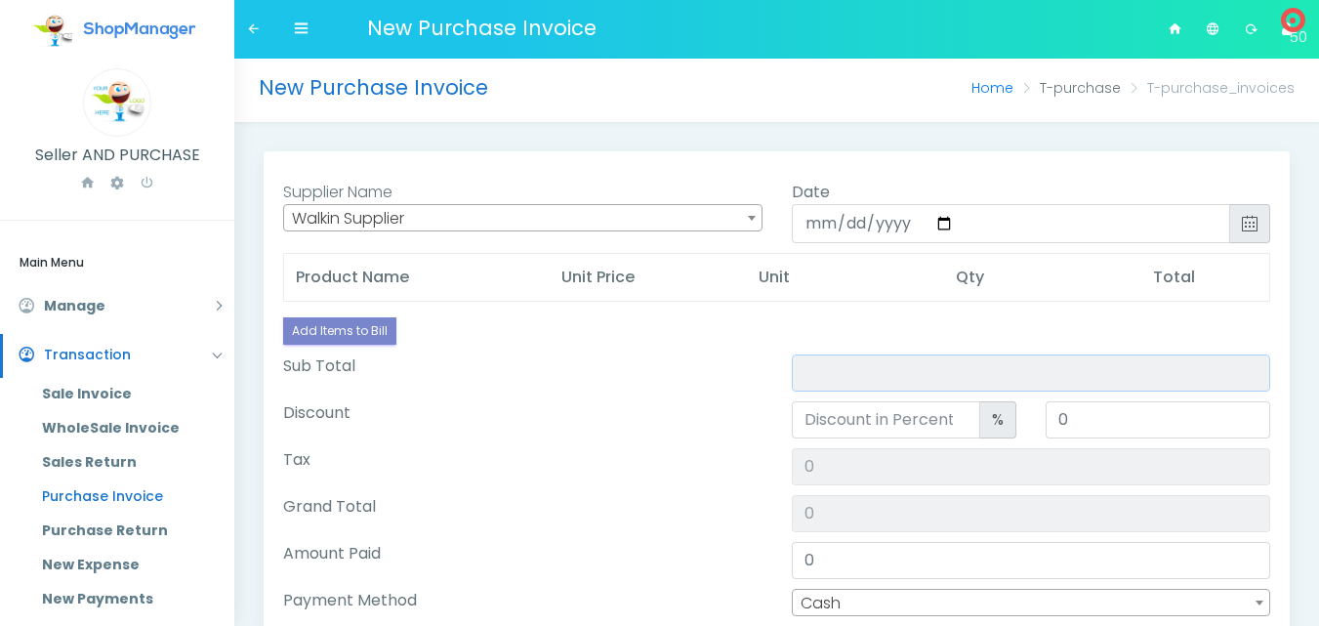
click at [830, 387] on input "Sub Total" at bounding box center [1032, 373] width 480 height 37
type input "0"
click at [1191, 272] on th "Total" at bounding box center [1206, 278] width 128 height 48
click at [944, 221] on input "[DATE]" at bounding box center [1012, 223] width 440 height 39
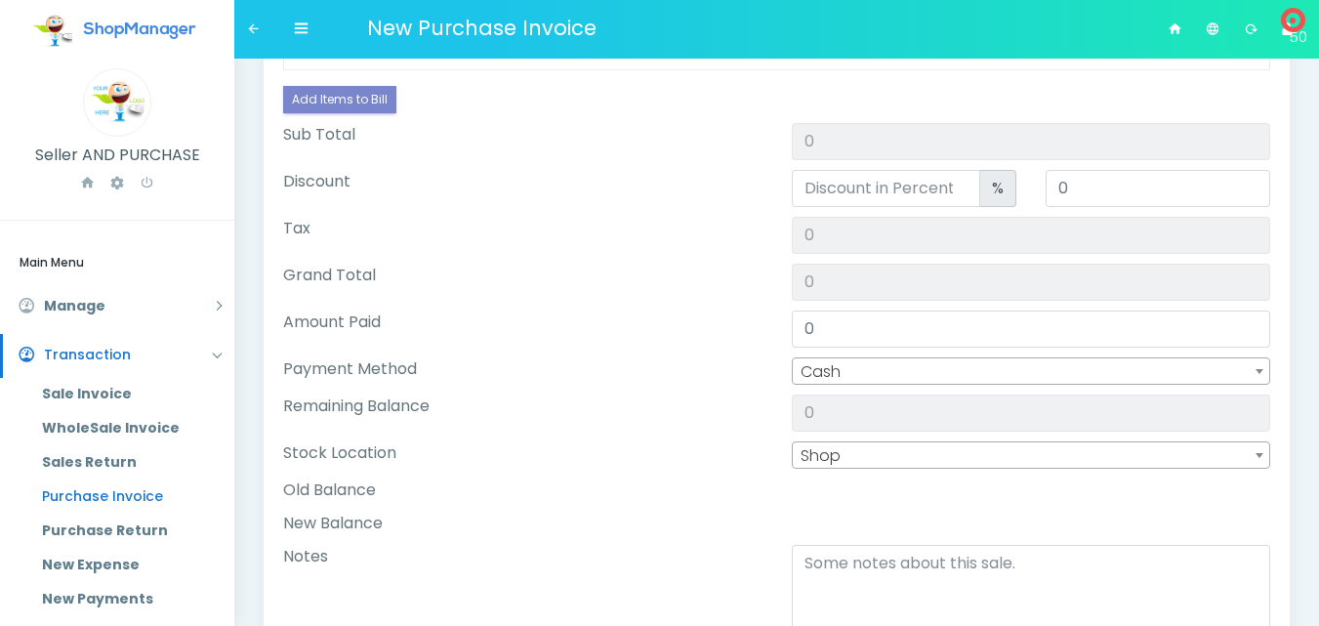
scroll to position [36, 0]
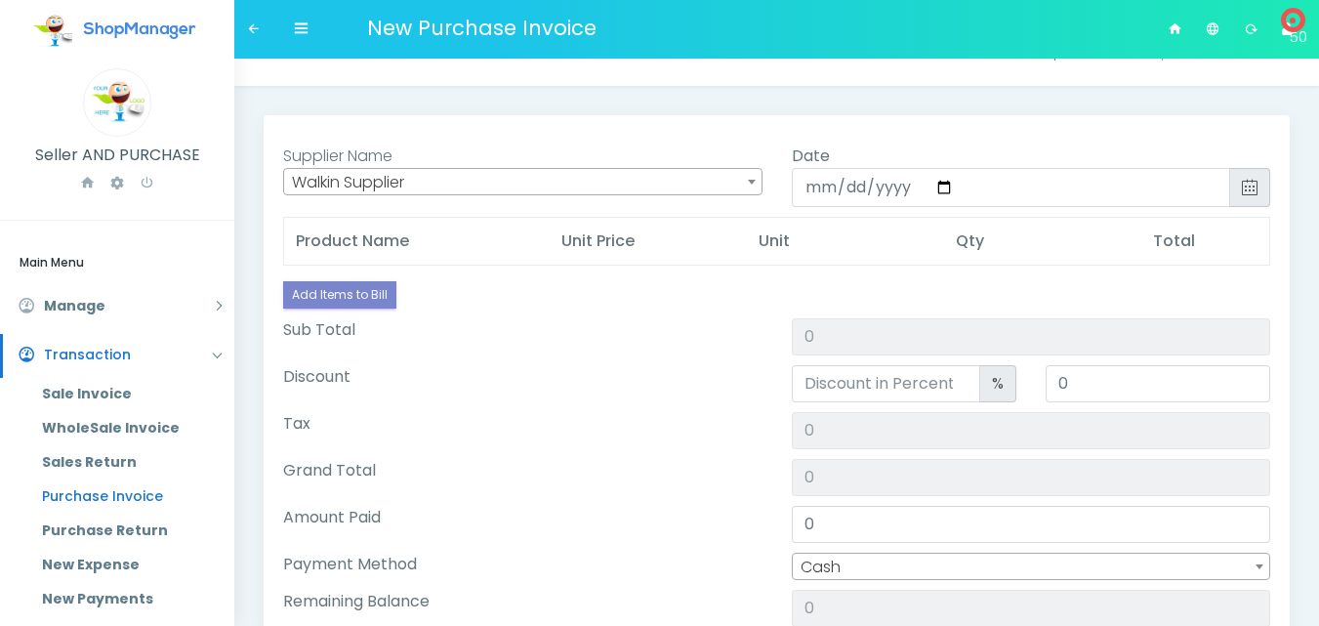
click at [310, 374] on label "Discount" at bounding box center [316, 376] width 67 height 23
click at [1046, 374] on input "0" at bounding box center [1158, 383] width 225 height 37
type input "0"
click at [948, 377] on input "number" at bounding box center [886, 383] width 188 height 37
type input "0"
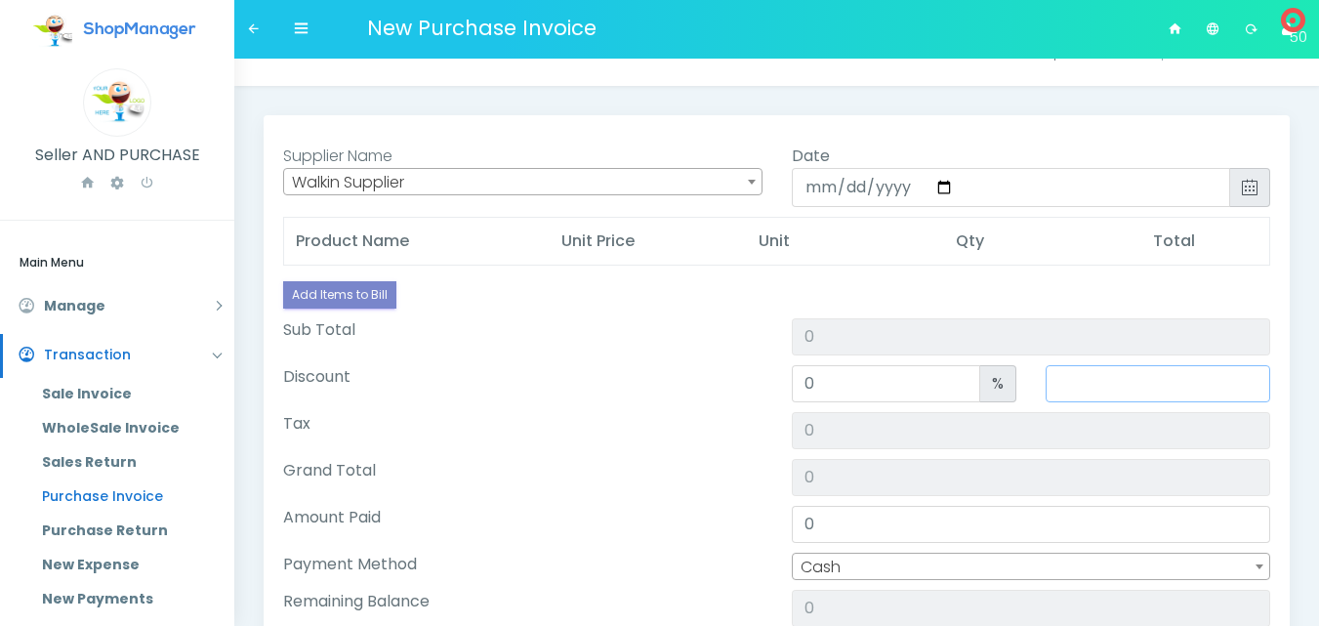
click at [1071, 384] on input "Discount" at bounding box center [1158, 383] width 225 height 37
type input "0"
click at [945, 355] on input "Sub Total" at bounding box center [1032, 336] width 480 height 37
type input "0"
click at [964, 439] on input "Tax" at bounding box center [1032, 430] width 480 height 37
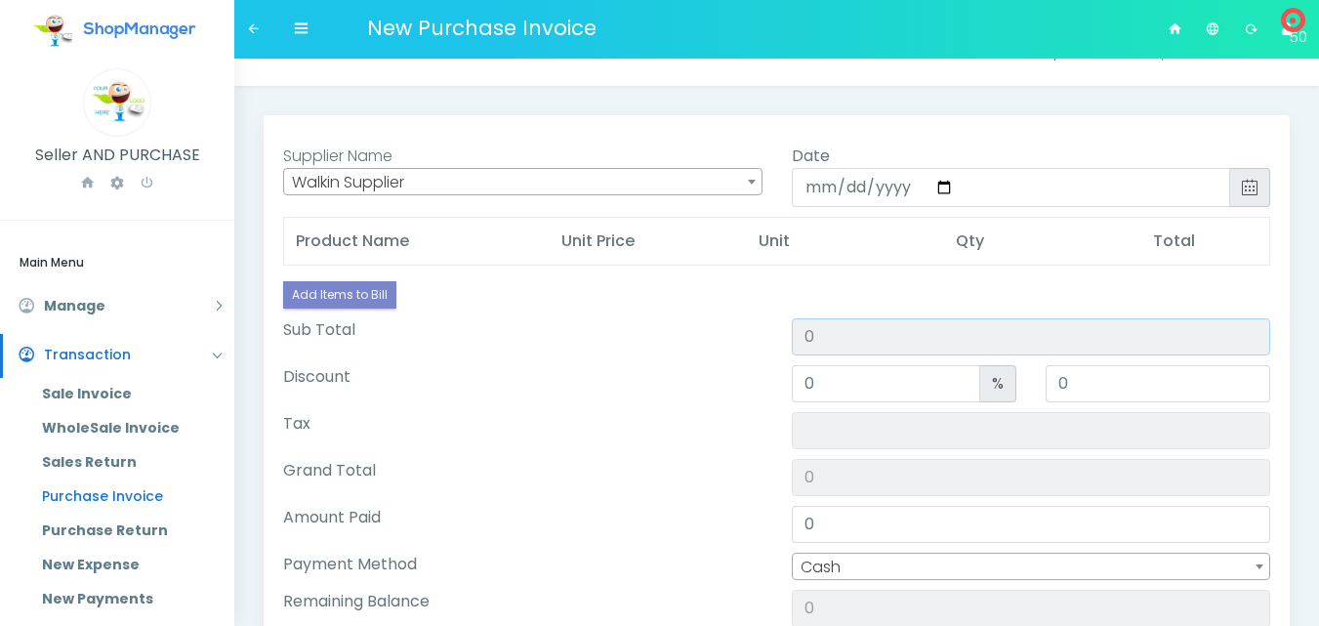
type input "0"
click at [821, 334] on input "Sub Total" at bounding box center [1032, 336] width 480 height 37
type input "0"
click at [612, 329] on div "Sub Total" at bounding box center [523, 336] width 509 height 37
click at [341, 291] on link "Add Items to Bill" at bounding box center [339, 294] width 113 height 27
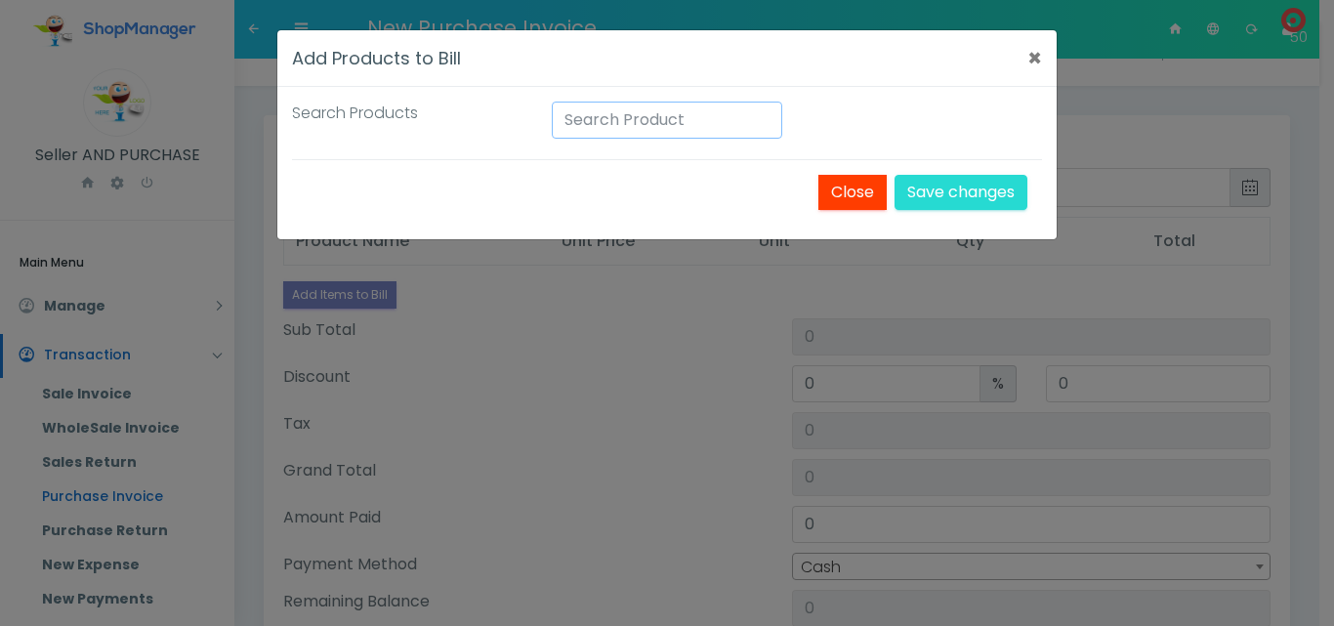
click at [634, 126] on input "Search Products" at bounding box center [667, 120] width 230 height 37
type input "penut"
click at [933, 188] on button "Save changes" at bounding box center [961, 192] width 133 height 35
click at [957, 194] on button "Save changes" at bounding box center [961, 192] width 133 height 35
click at [928, 188] on button "Save changes" at bounding box center [961, 192] width 133 height 35
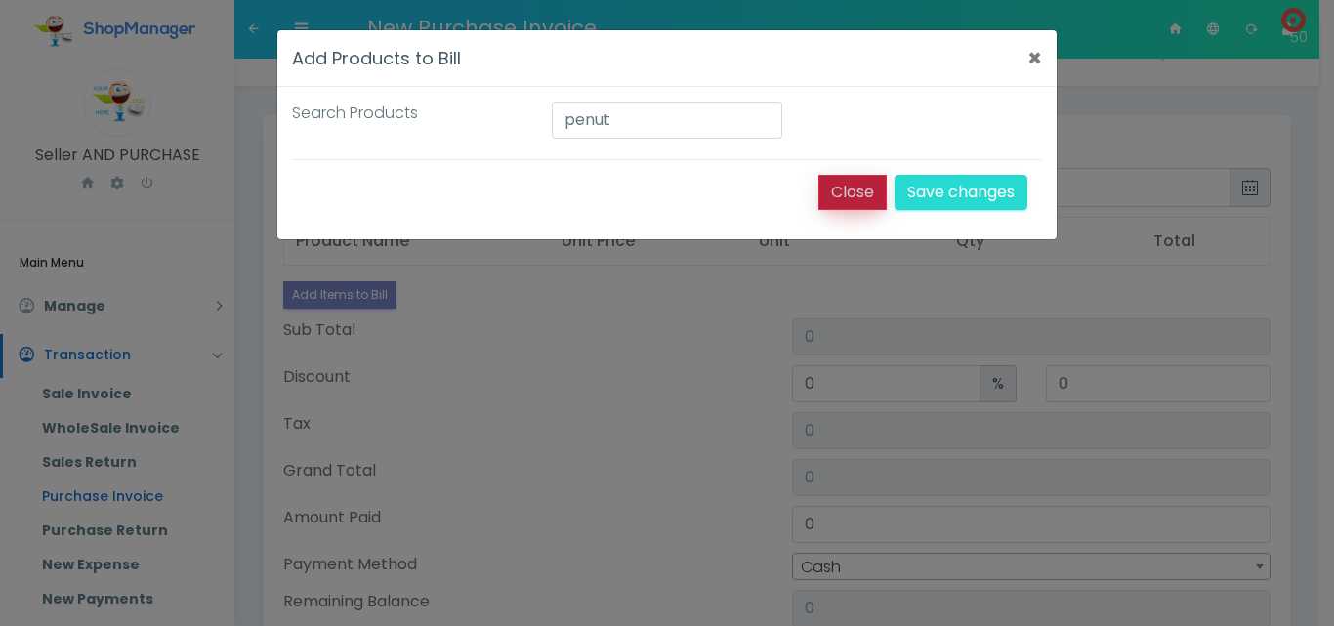
click at [866, 194] on button "Close" at bounding box center [852, 192] width 68 height 35
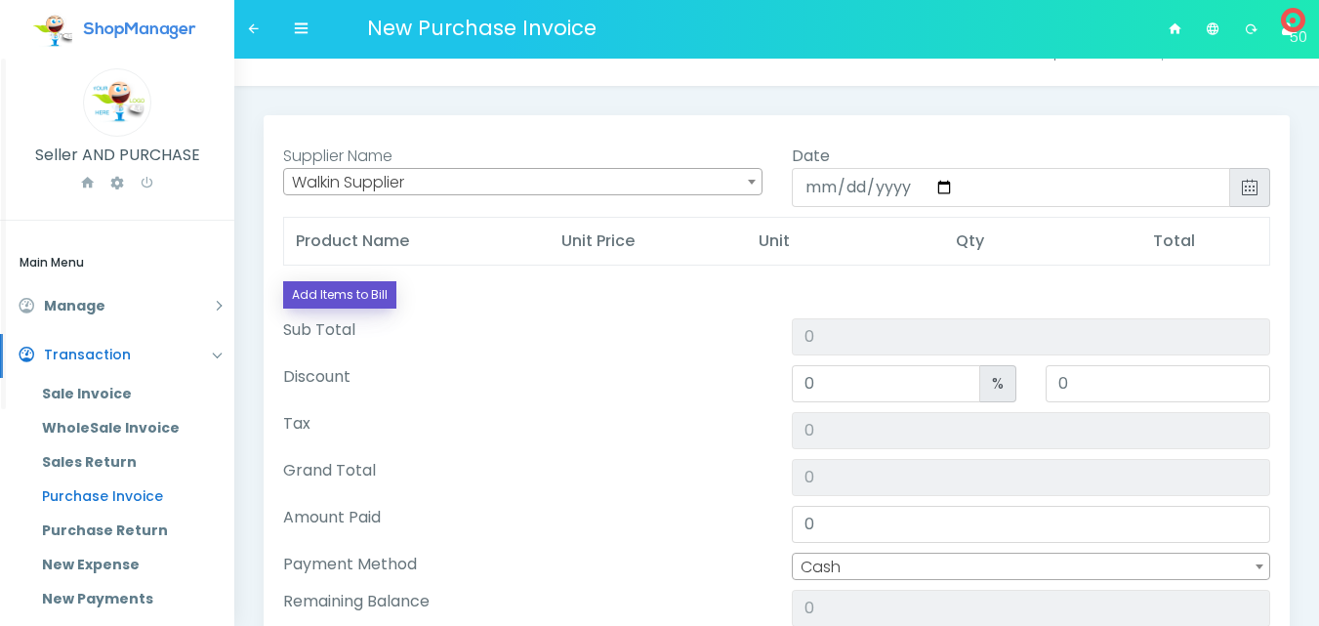
click at [308, 286] on link "Add Items to Bill" at bounding box center [339, 294] width 113 height 27
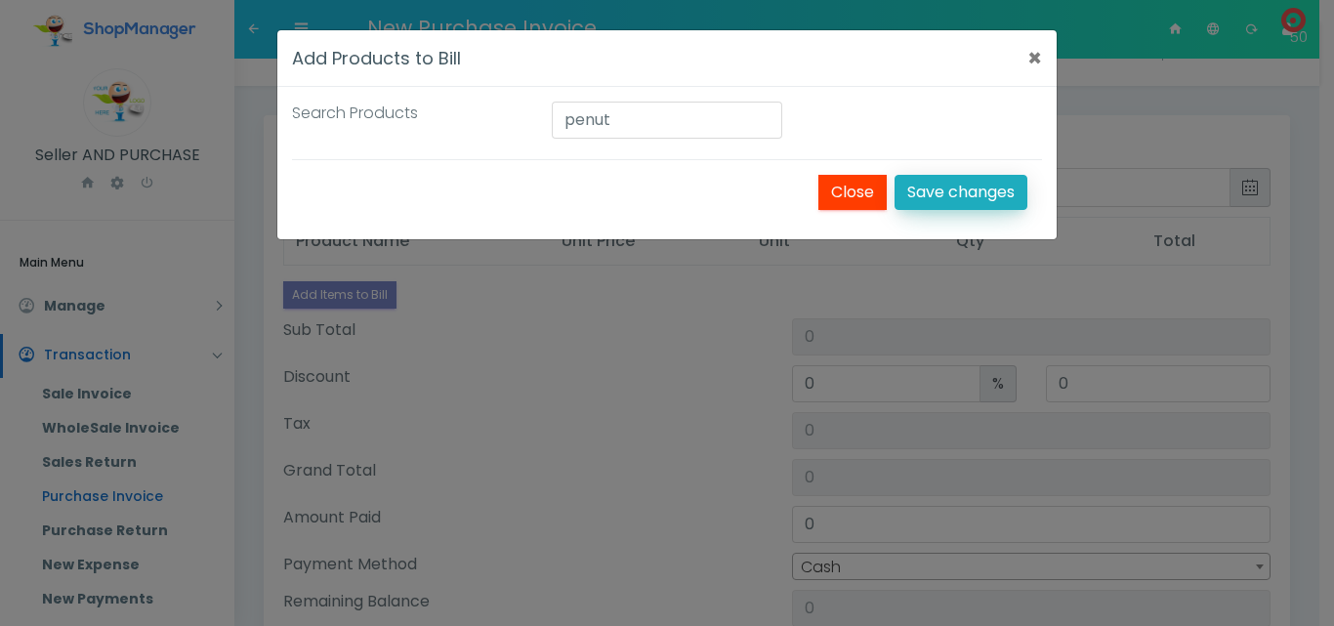
click at [944, 194] on button "Save changes" at bounding box center [961, 192] width 133 height 35
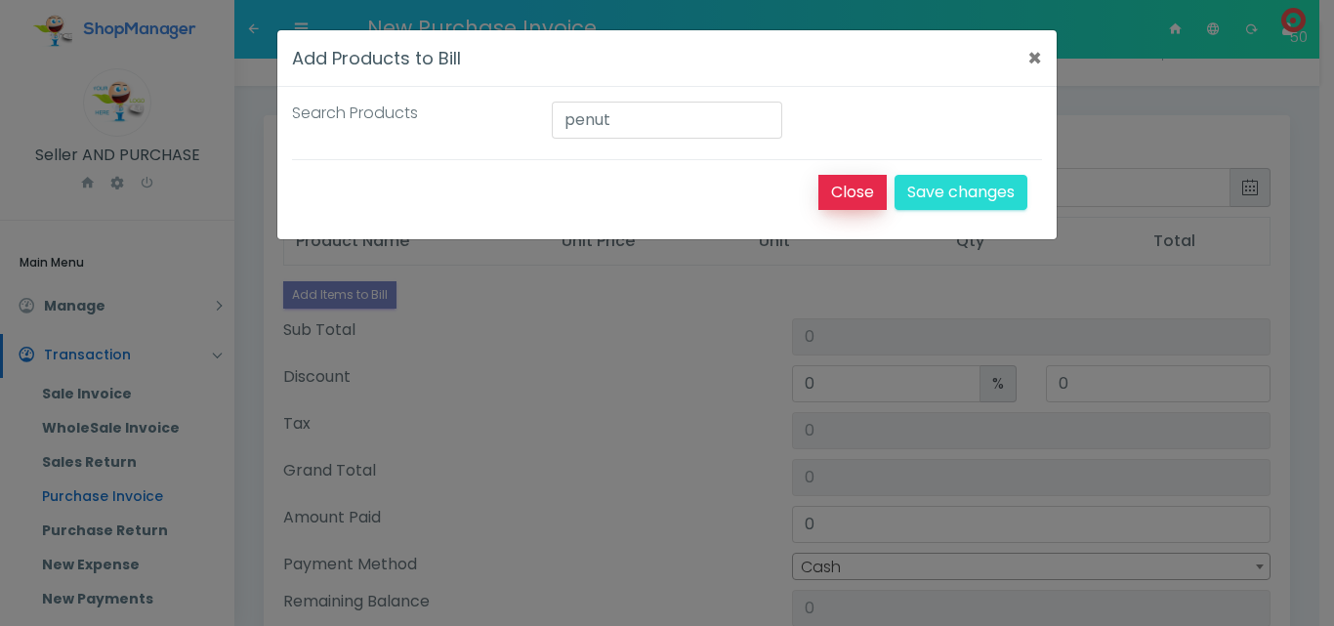
click at [876, 195] on button "Close" at bounding box center [852, 192] width 68 height 35
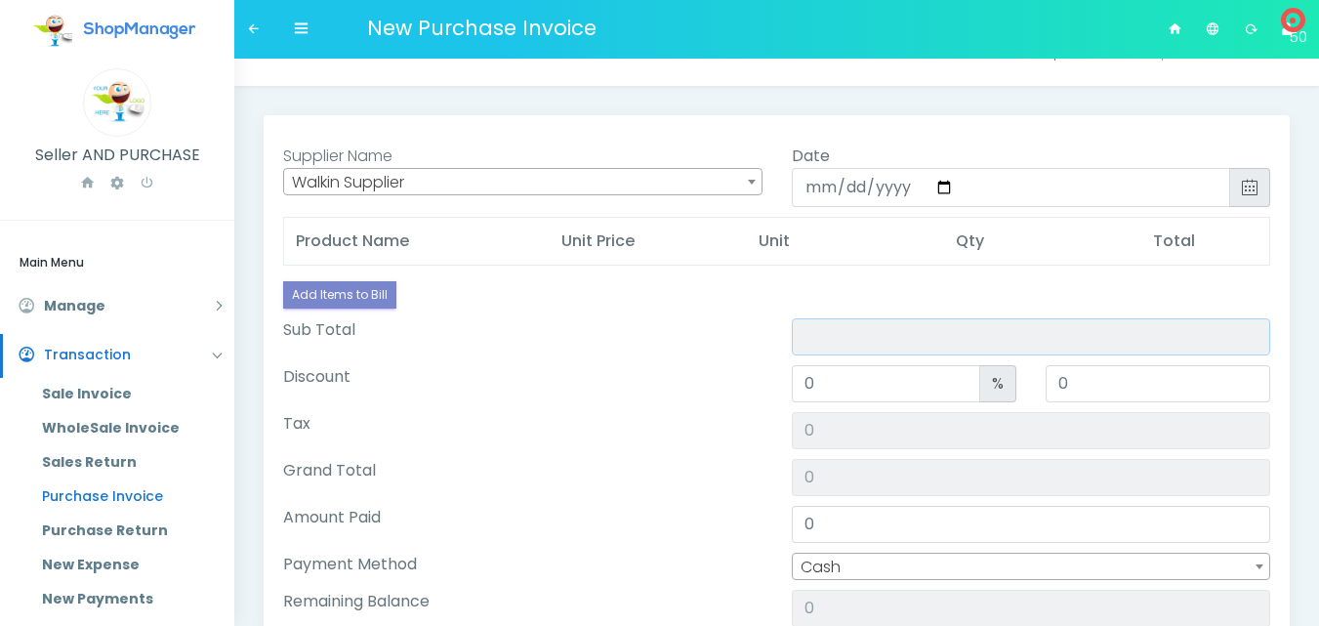
drag, startPoint x: 901, startPoint y: 346, endPoint x: 795, endPoint y: 321, distance: 109.2
click at [899, 346] on input "Sub Total" at bounding box center [1032, 336] width 480 height 37
type input "0"
click at [408, 186] on span "Walkin Supplier" at bounding box center [523, 182] width 478 height 27
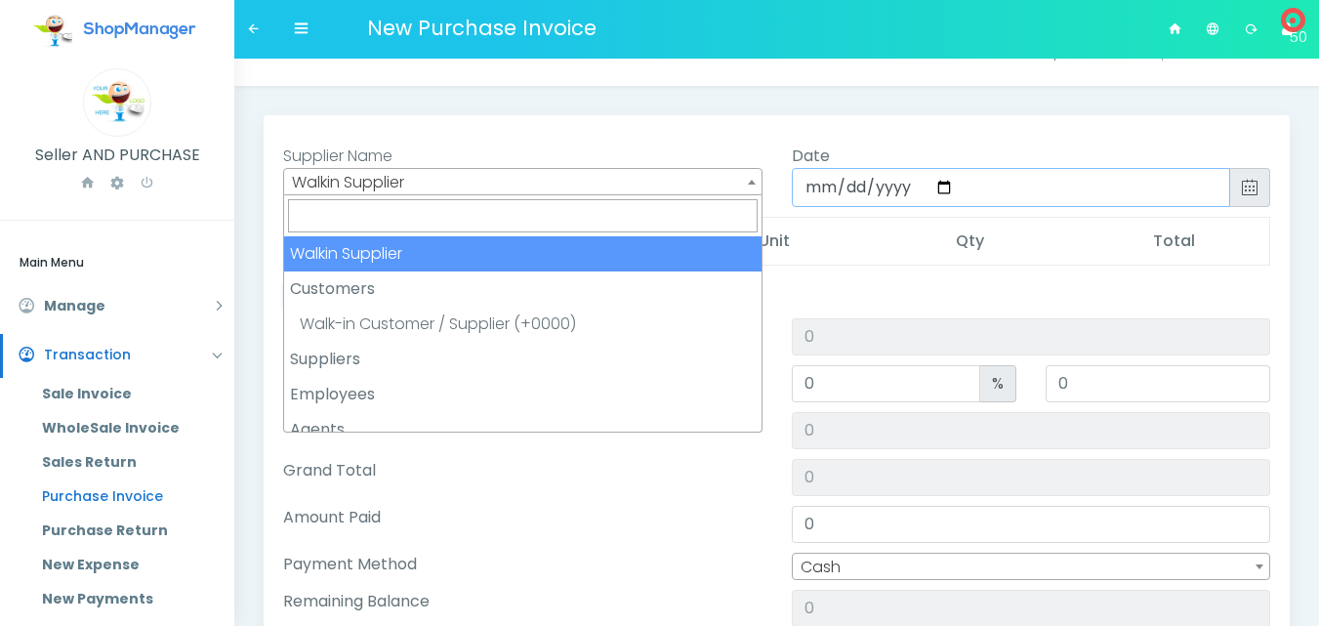
click at [816, 183] on input "[DATE]" at bounding box center [1012, 187] width 440 height 39
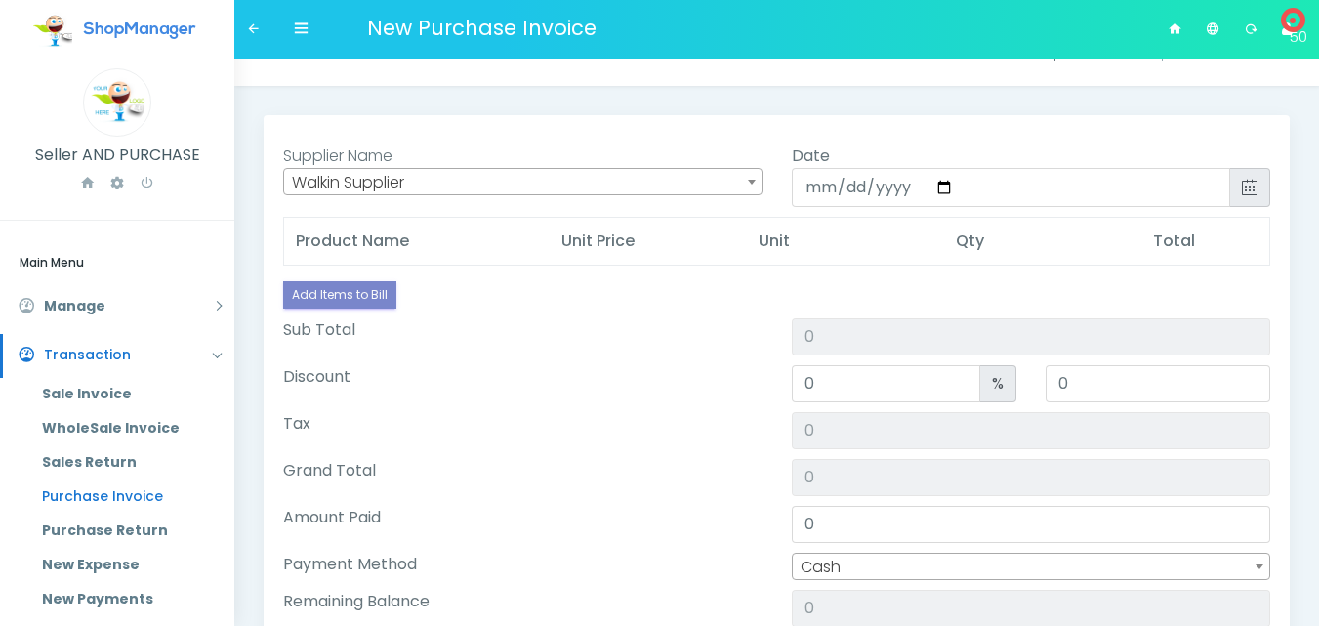
drag, startPoint x: 483, startPoint y: 388, endPoint x: 1087, endPoint y: 219, distance: 626.8
click at [489, 388] on div "Discount" at bounding box center [523, 383] width 509 height 37
click at [1195, 242] on th "Total" at bounding box center [1206, 242] width 128 height 48
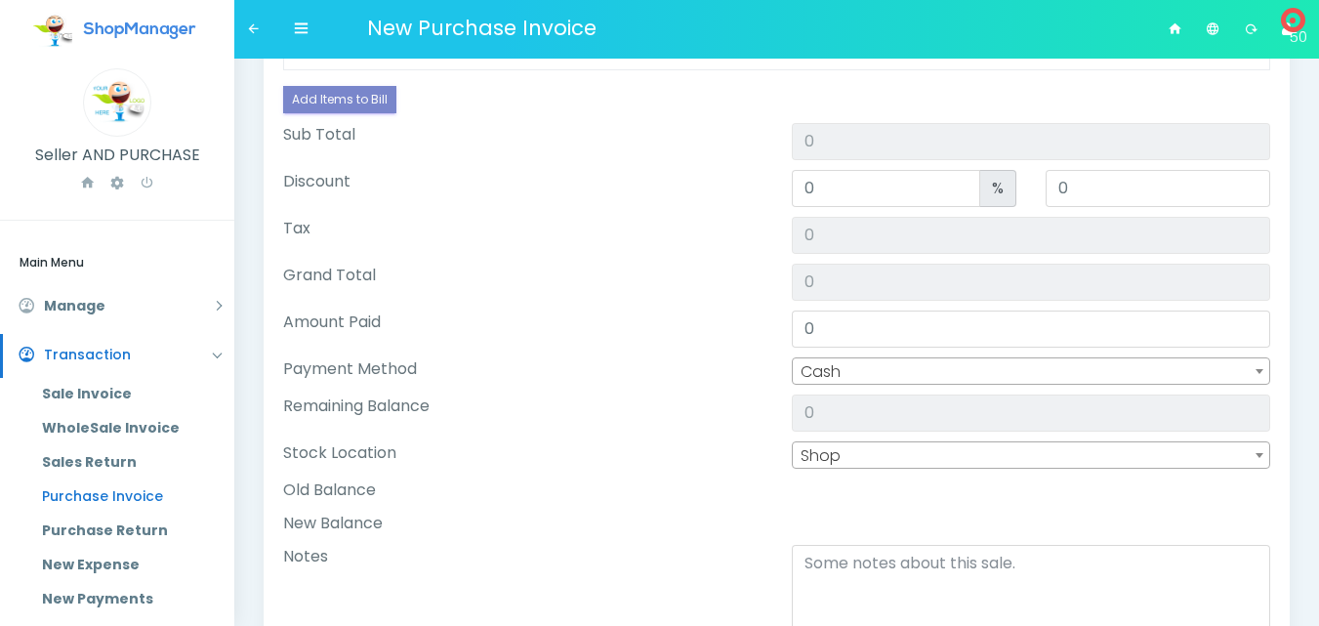
scroll to position [0, 0]
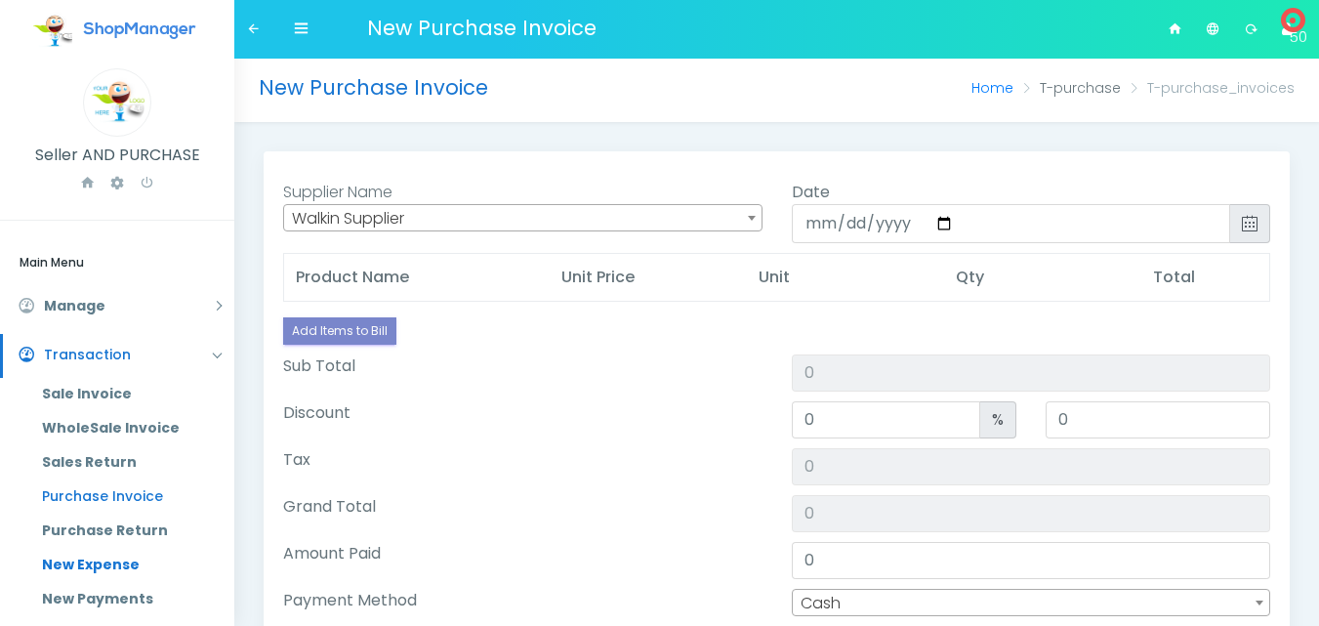
click at [84, 566] on link "New Expense" at bounding box center [130, 565] width 207 height 34
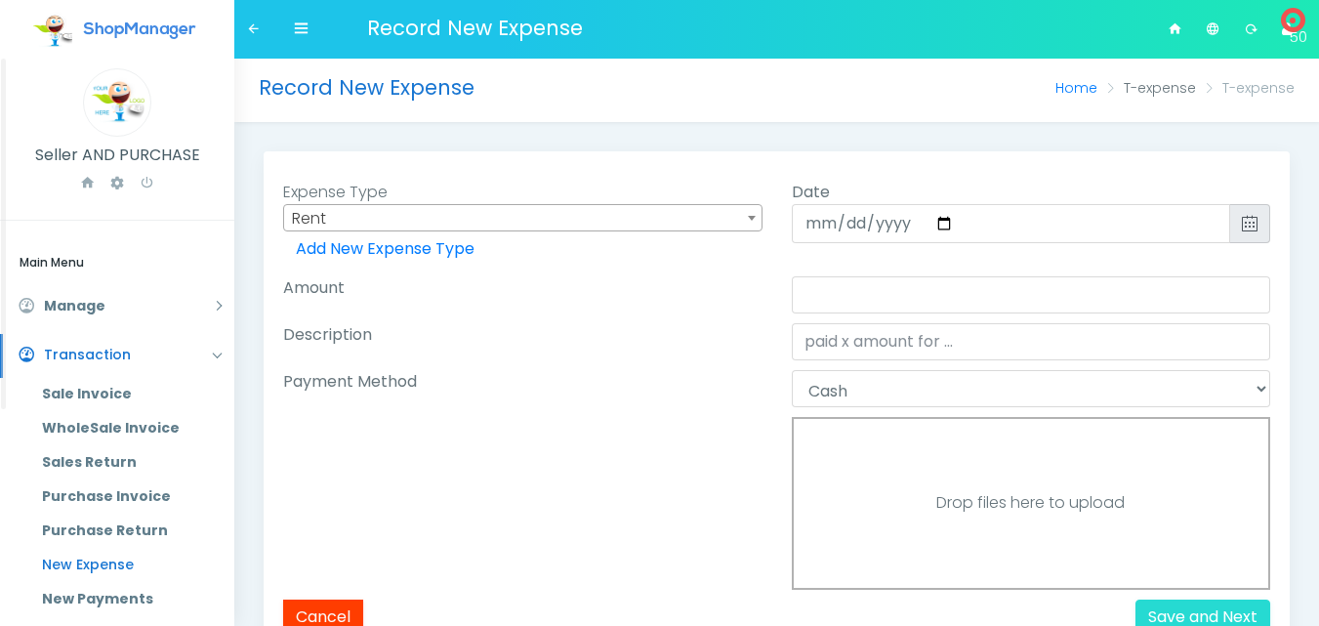
click at [358, 211] on span "Rent" at bounding box center [523, 218] width 478 height 27
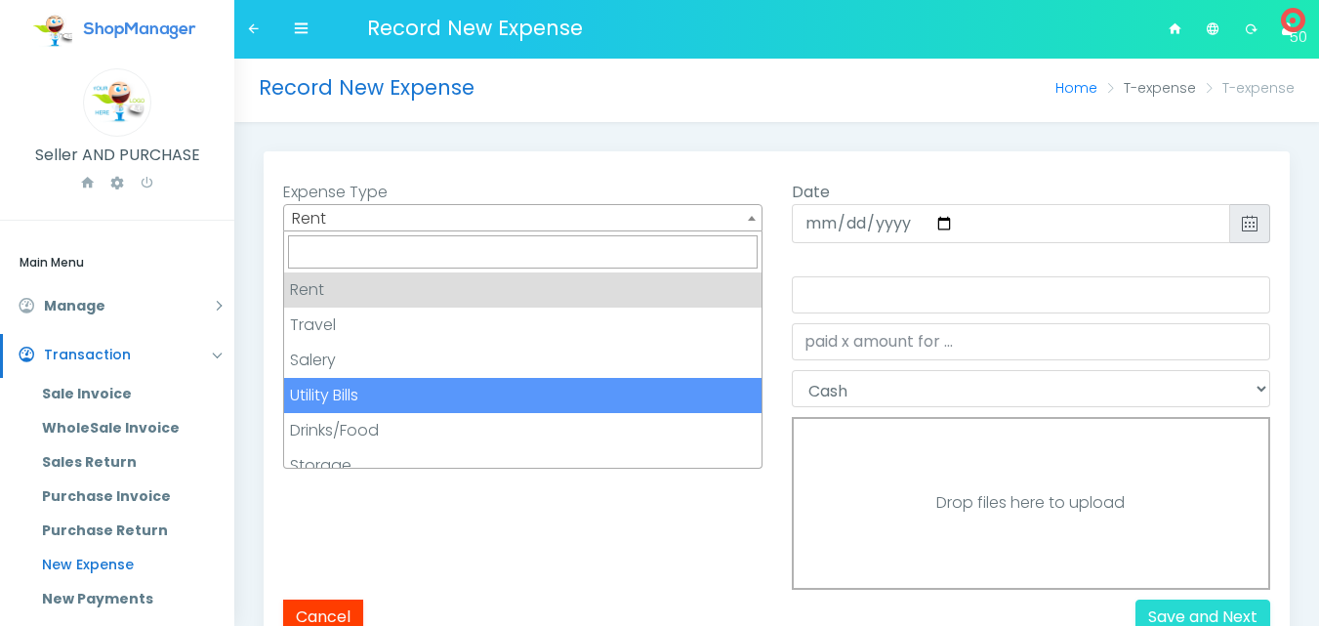
scroll to position [98, 0]
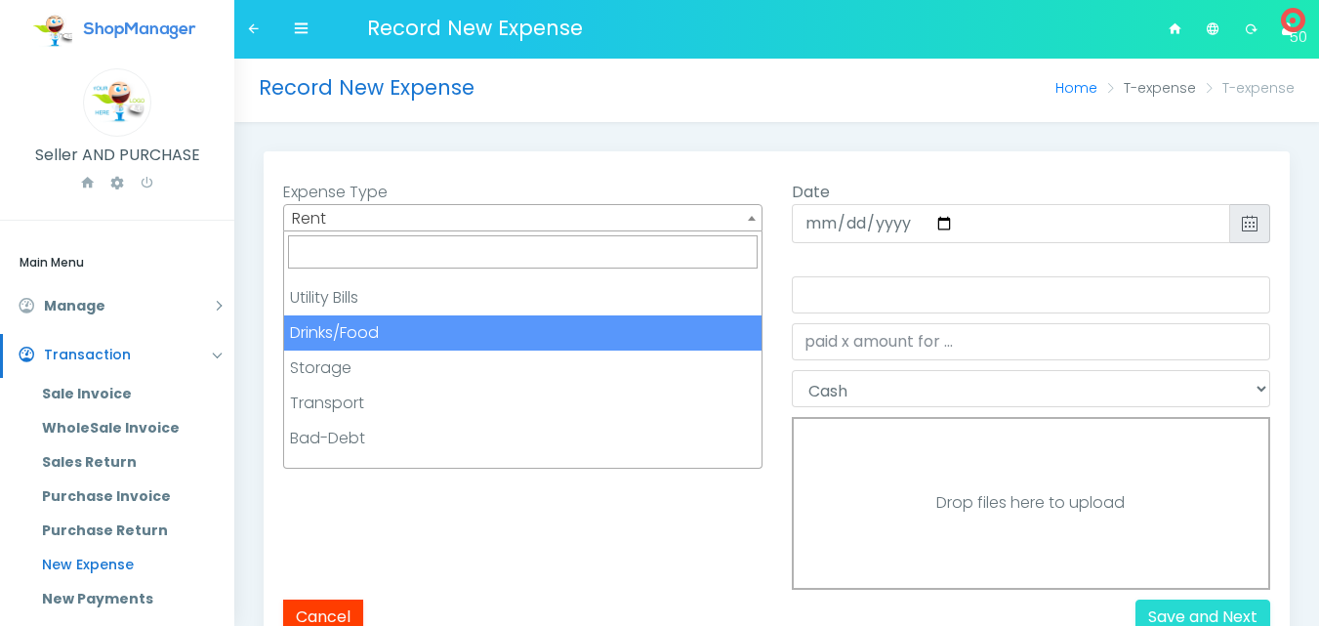
select select "Drinks/Food"
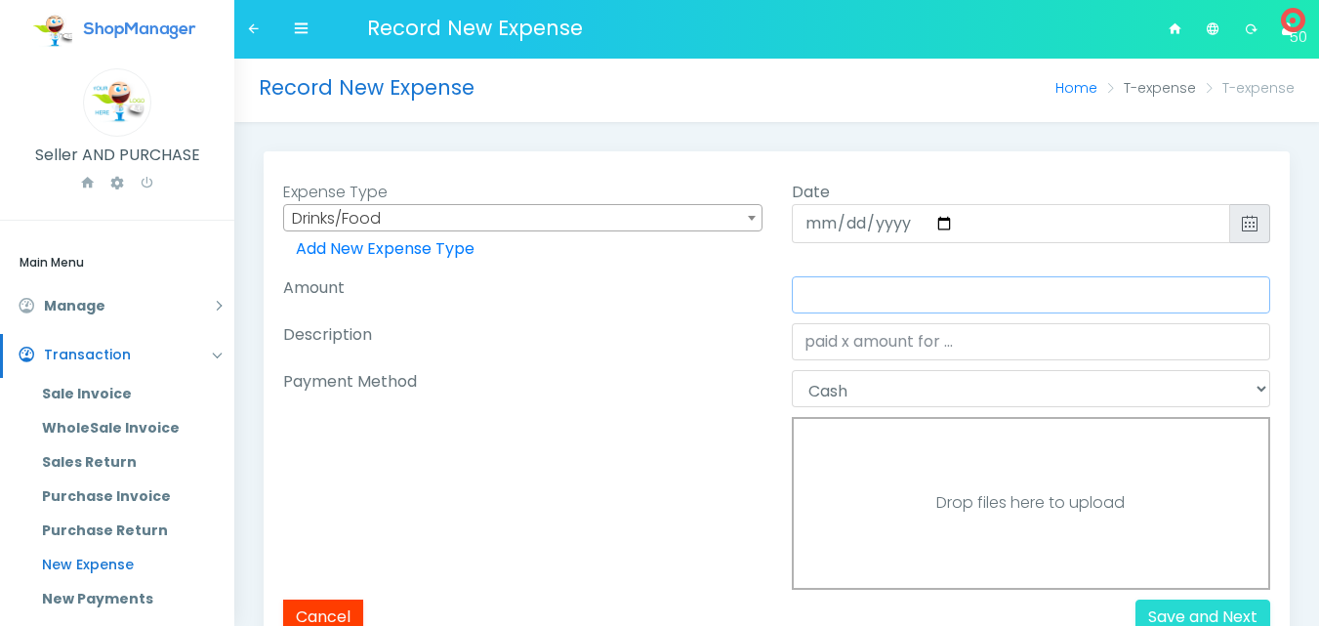
click at [952, 288] on input "Amount" at bounding box center [1032, 294] width 480 height 37
type input "2000"
click at [907, 346] on input "Description" at bounding box center [1032, 341] width 480 height 37
type input "Food Expense"
click at [900, 380] on select "Cash" at bounding box center [1032, 388] width 480 height 37
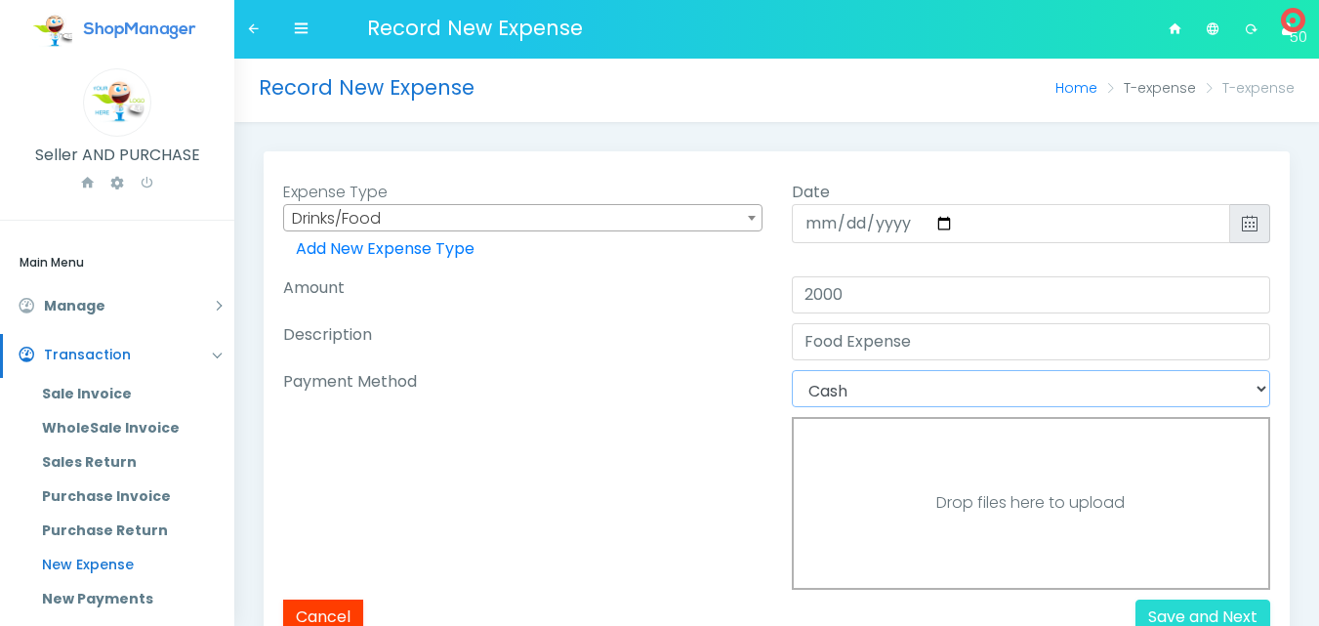
click at [792, 370] on select "Cash" at bounding box center [1032, 388] width 480 height 37
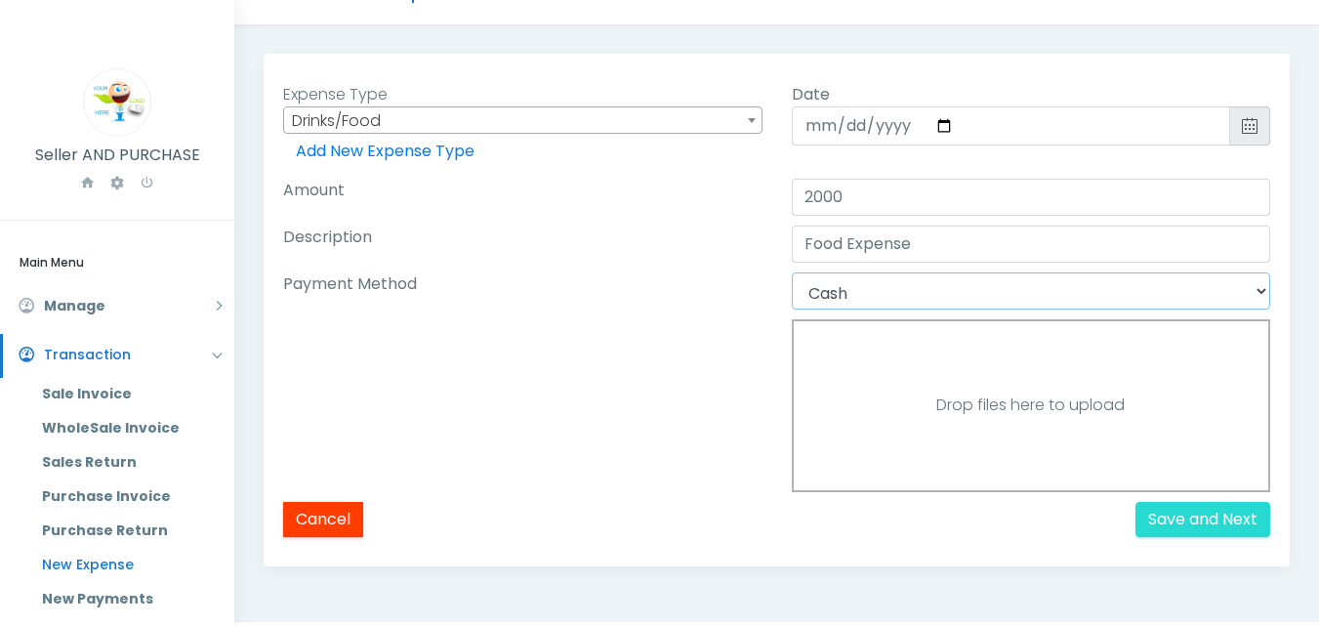
scroll to position [150, 0]
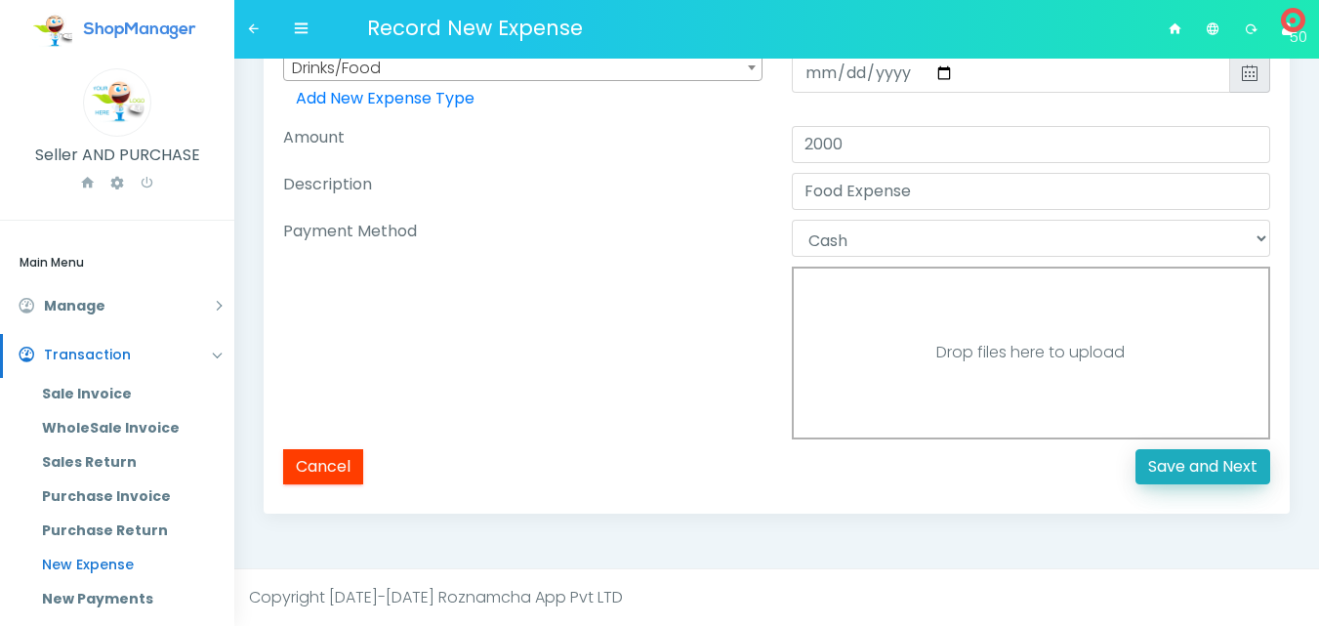
click at [1175, 464] on link "Save and Next" at bounding box center [1203, 466] width 135 height 35
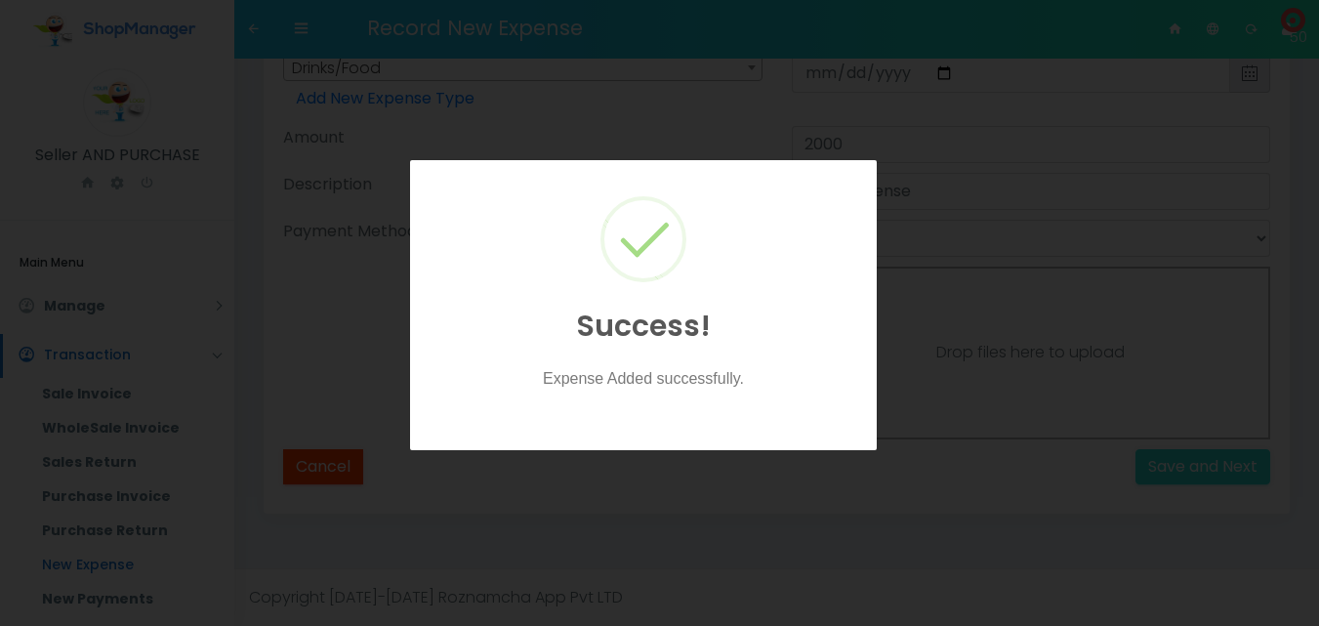
click at [621, 456] on div at bounding box center [659, 313] width 1319 height 626
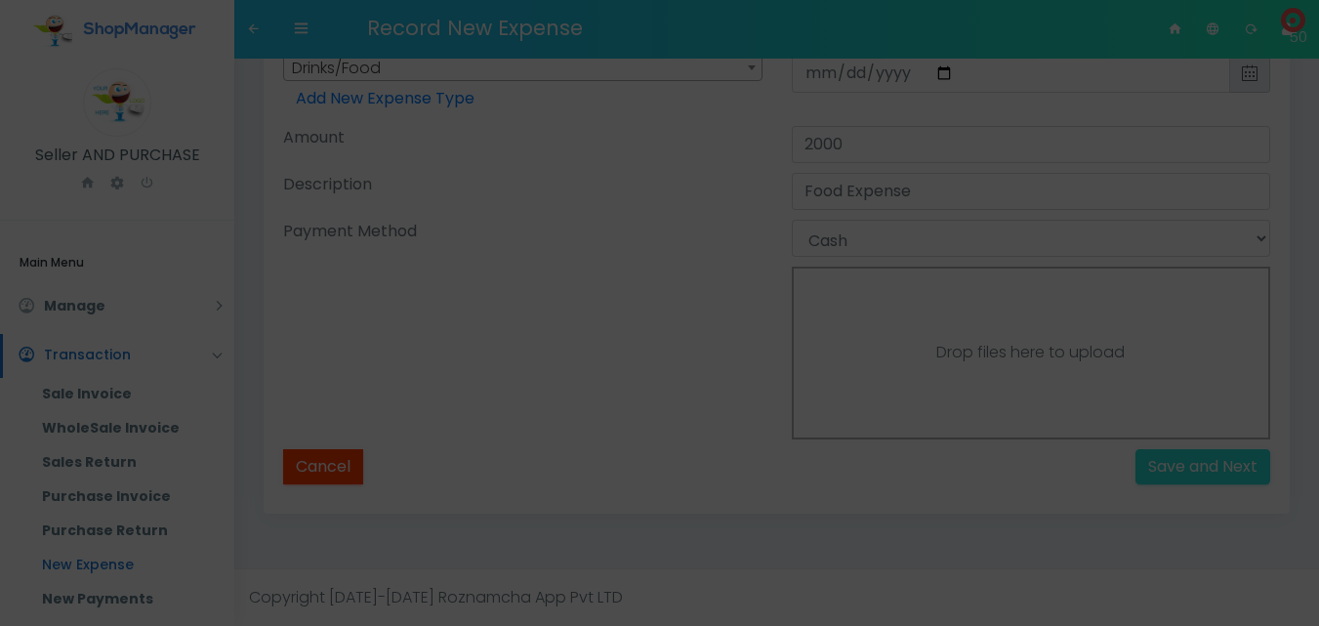
click at [634, 499] on div at bounding box center [659, 313] width 1319 height 626
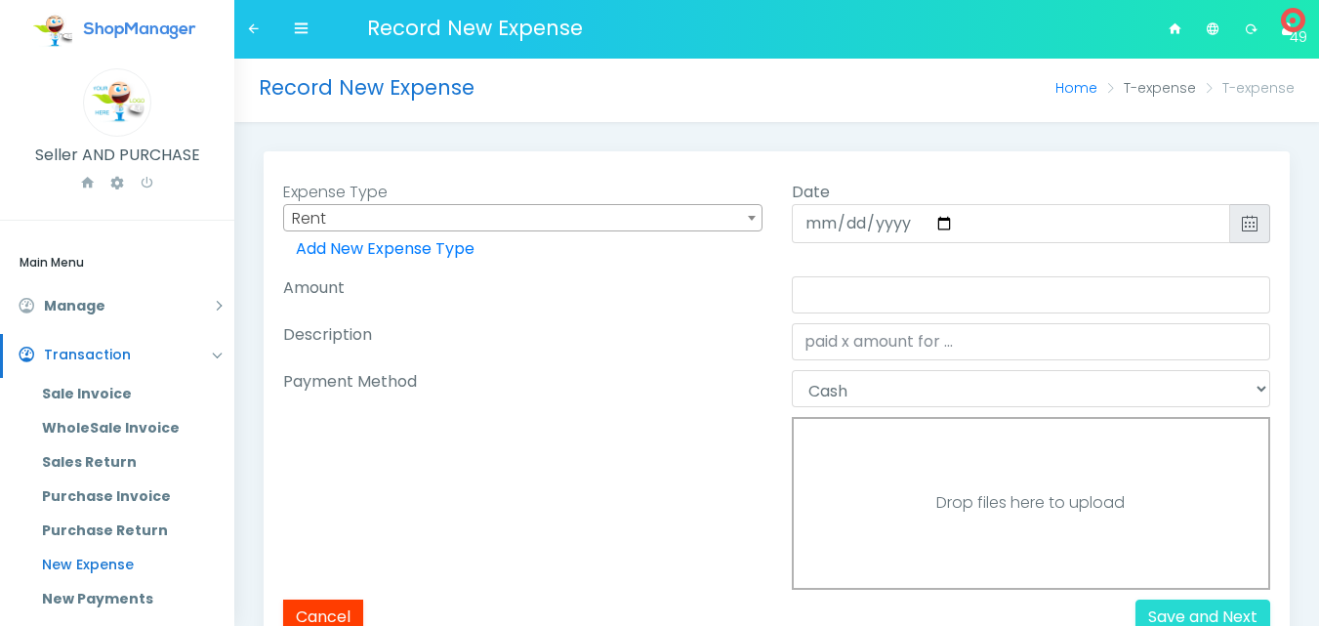
click at [488, 40] on span "Record New Expense" at bounding box center [475, 24] width 216 height 36
click at [295, 30] on icon at bounding box center [301, 28] width 15 height 15
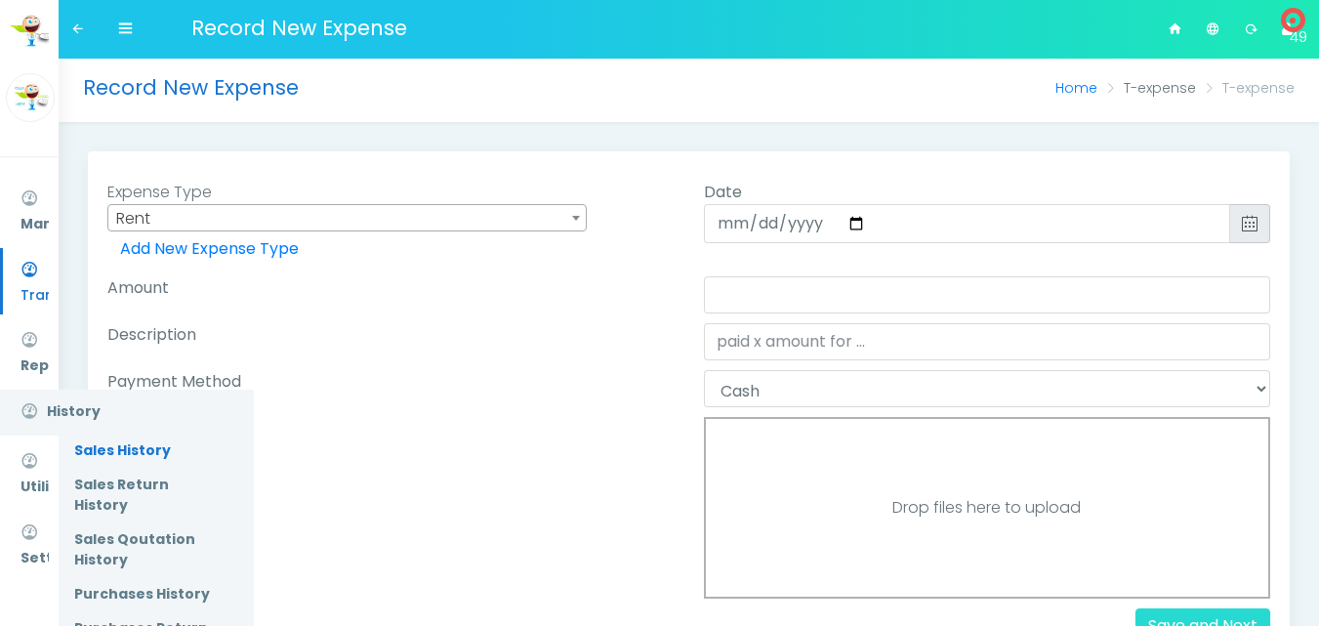
click at [119, 464] on link "Sales History" at bounding box center [157, 451] width 194 height 34
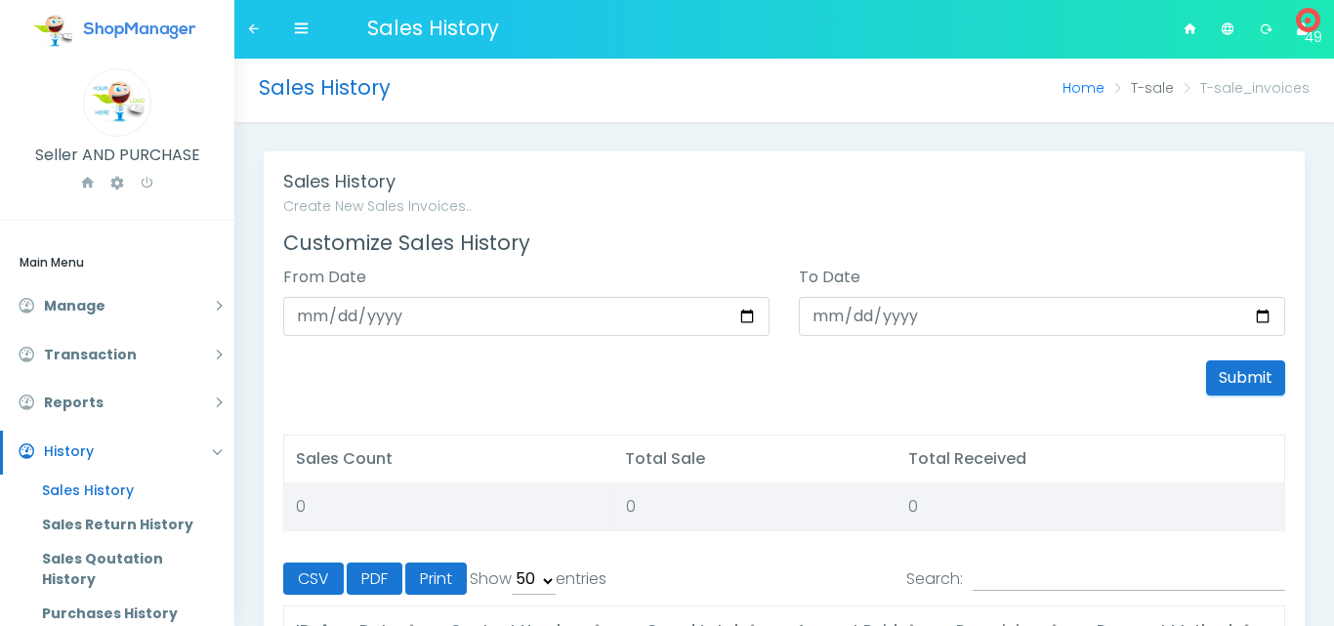
select select "50"
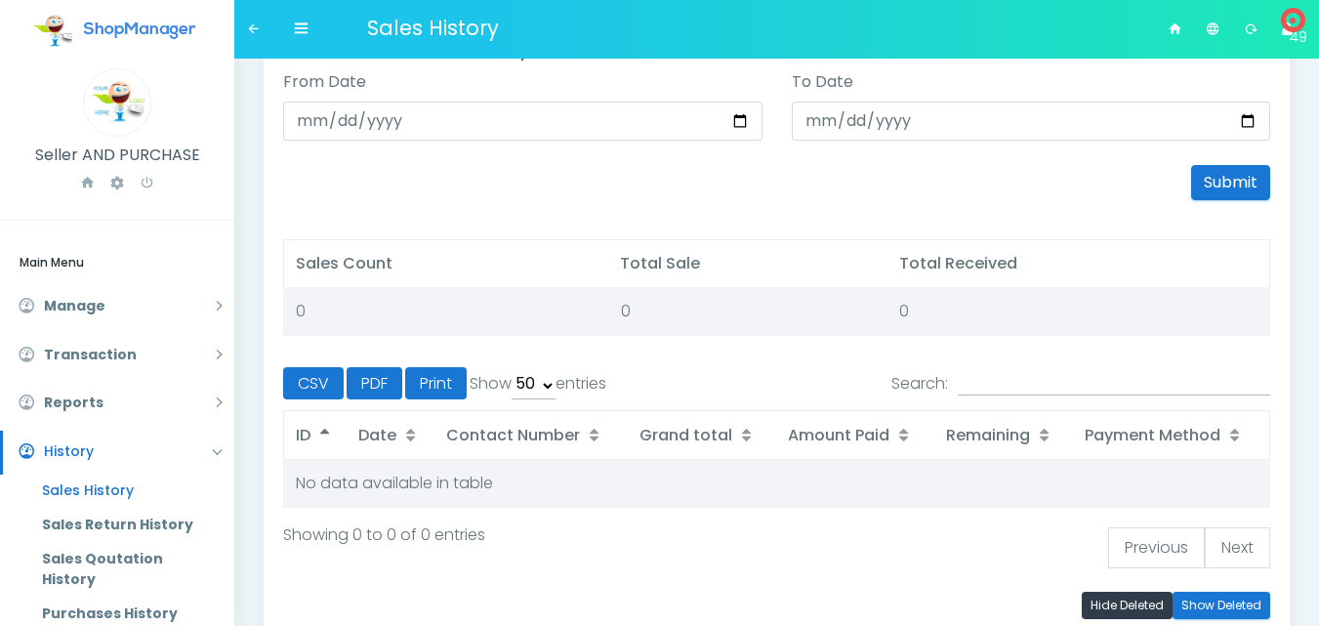
scroll to position [320, 0]
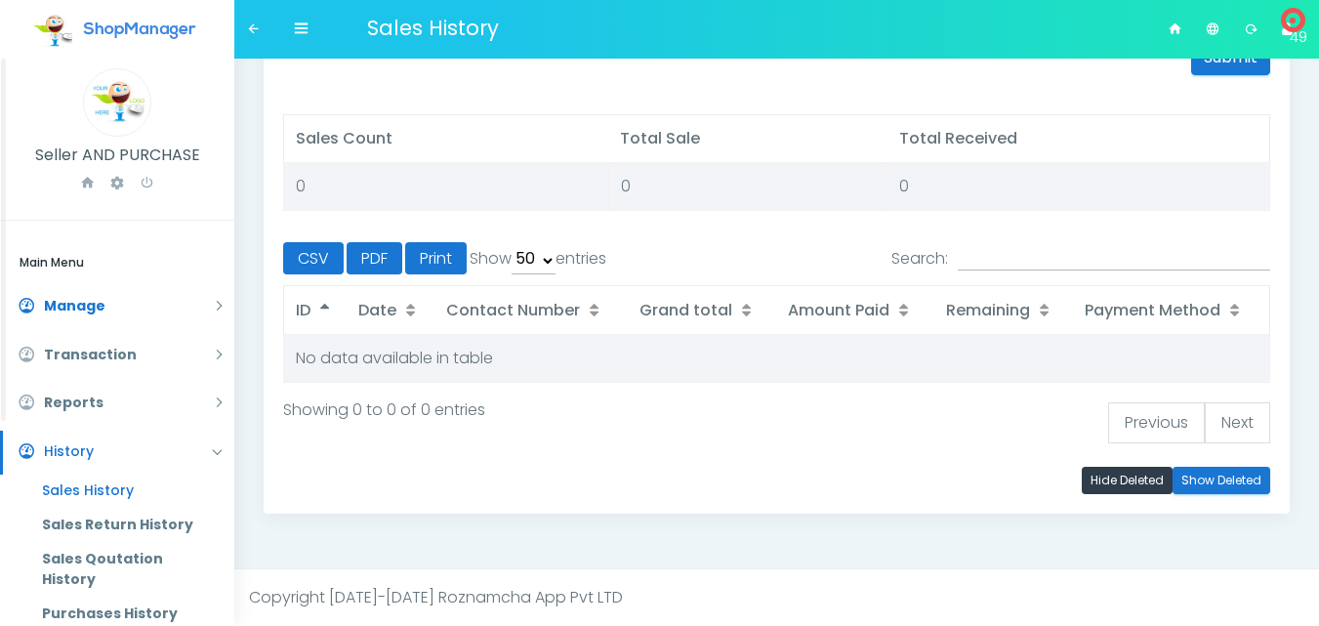
click at [91, 302] on link "Manage" at bounding box center [117, 307] width 234 height 44
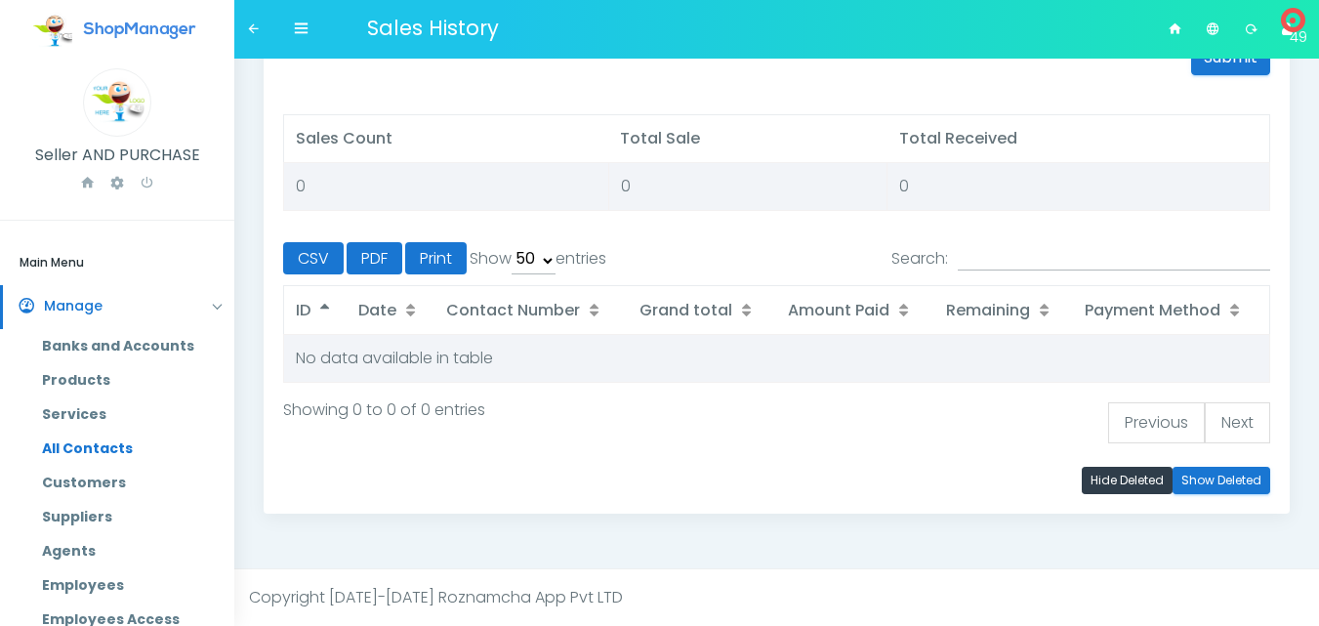
scroll to position [149, 0]
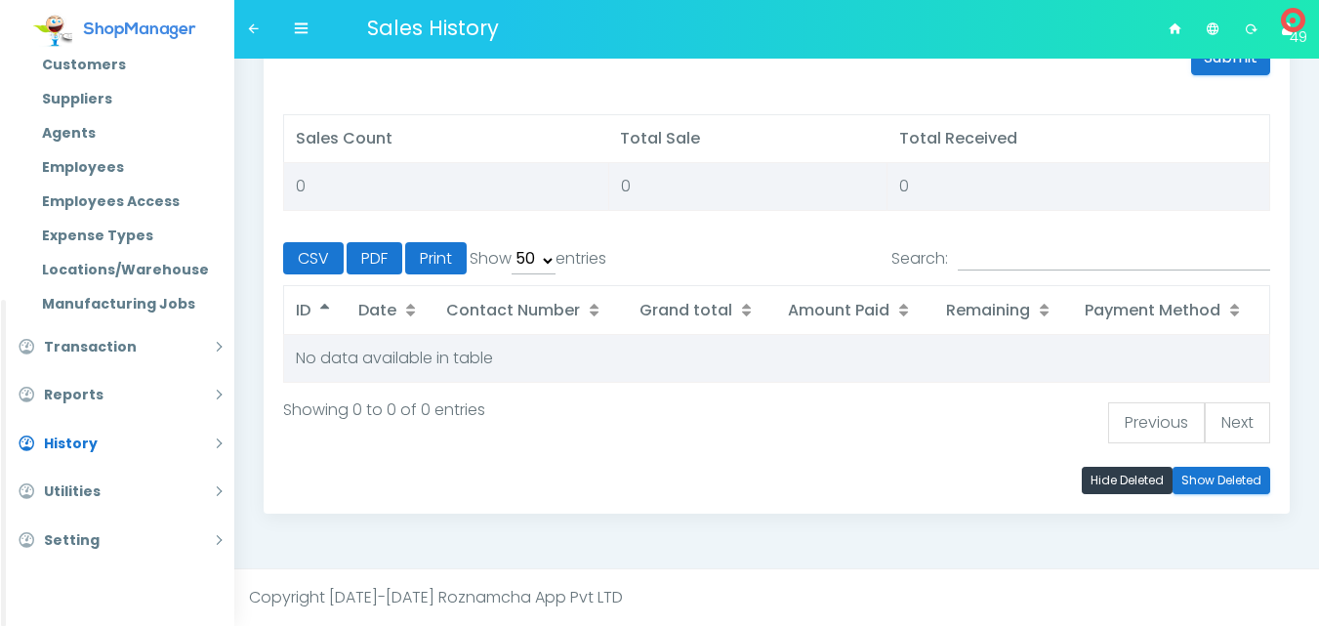
click at [104, 440] on link "History" at bounding box center [117, 445] width 234 height 44
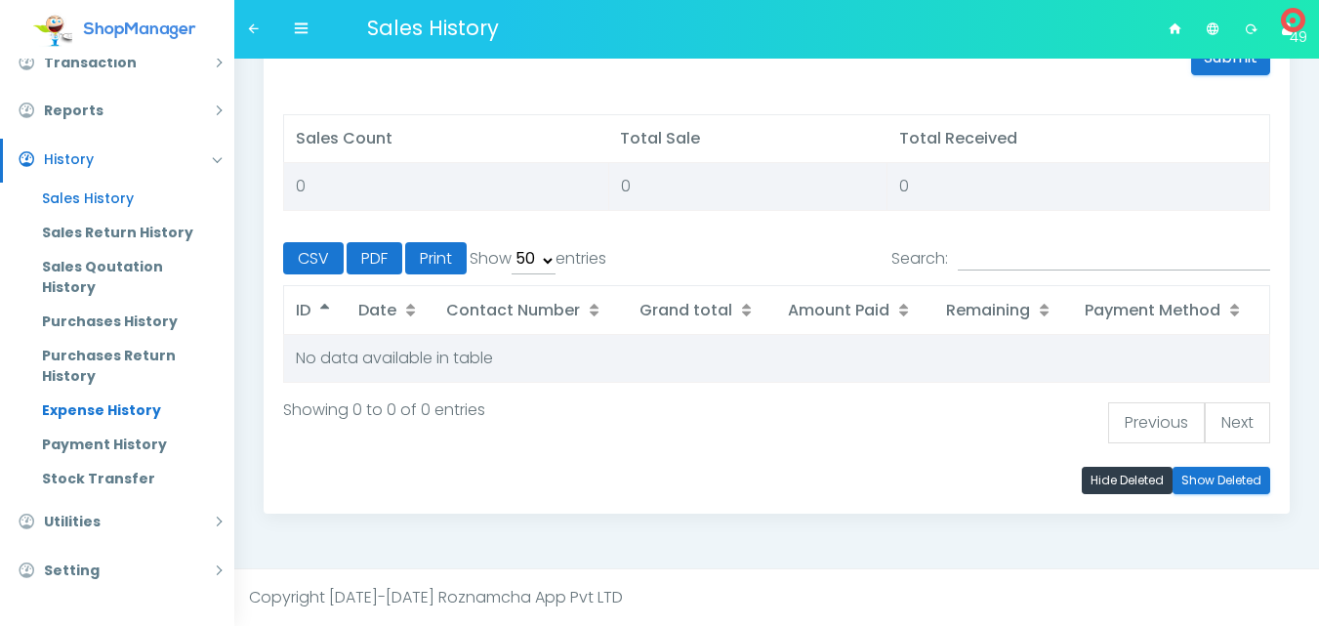
scroll to position [322, 0]
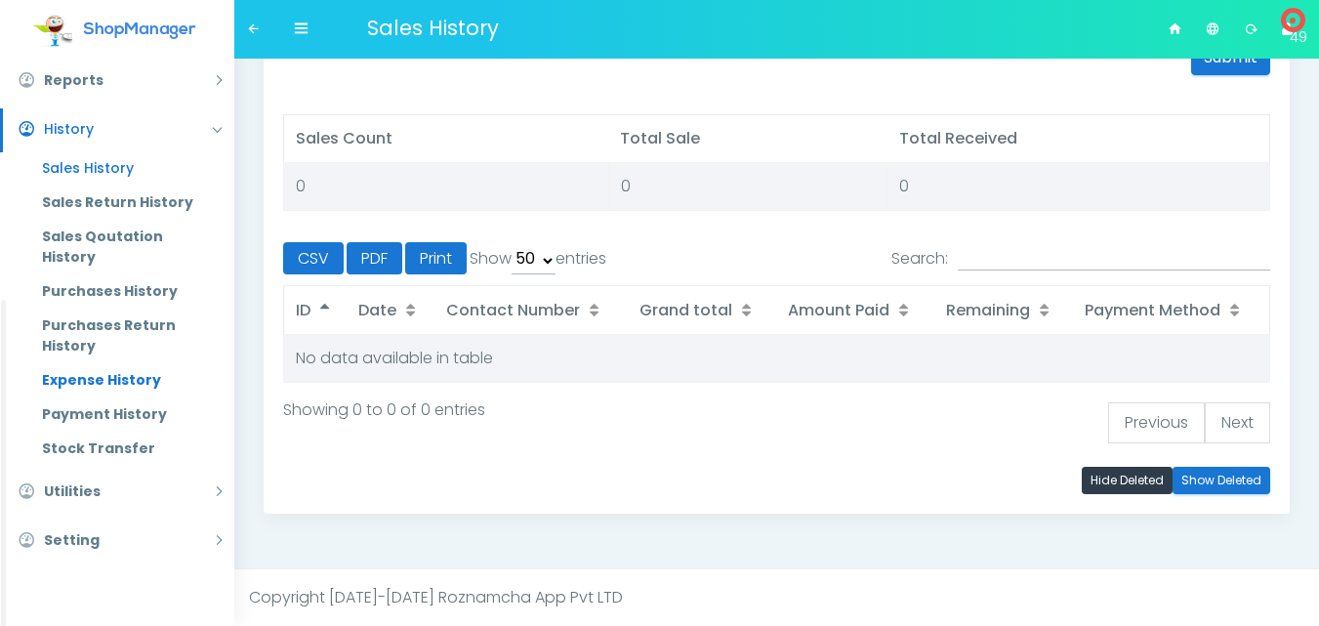
click at [115, 377] on link "Expense History" at bounding box center [130, 380] width 207 height 34
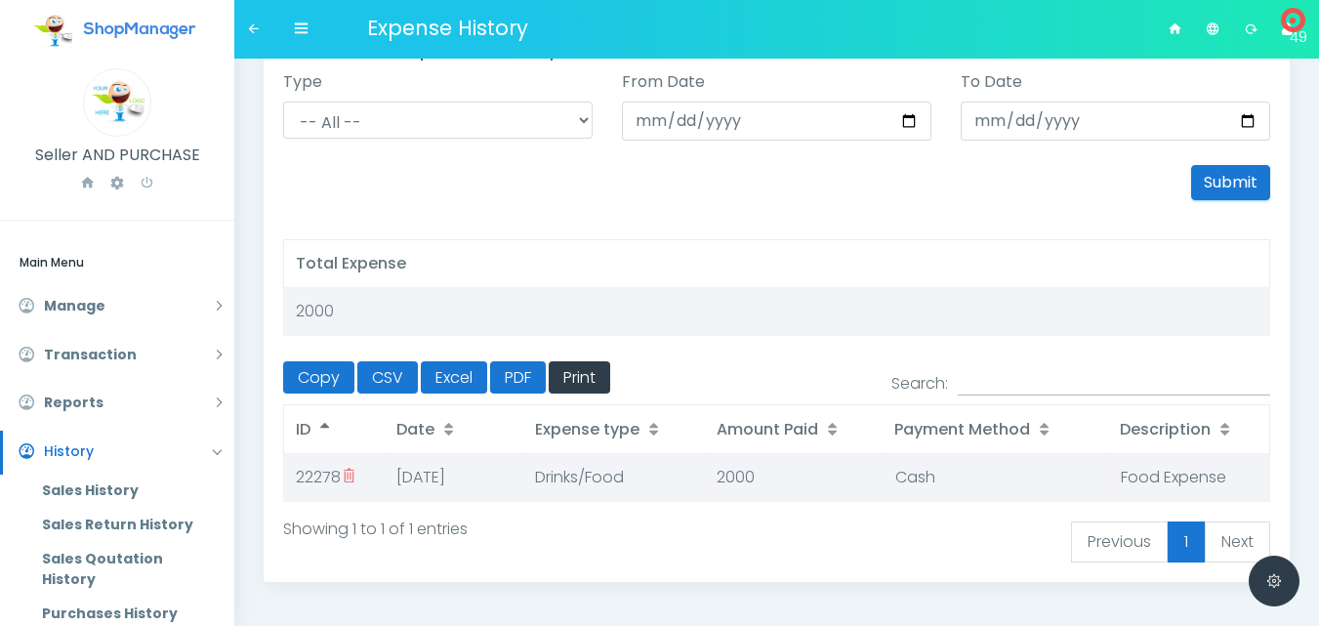
scroll to position [264, 0]
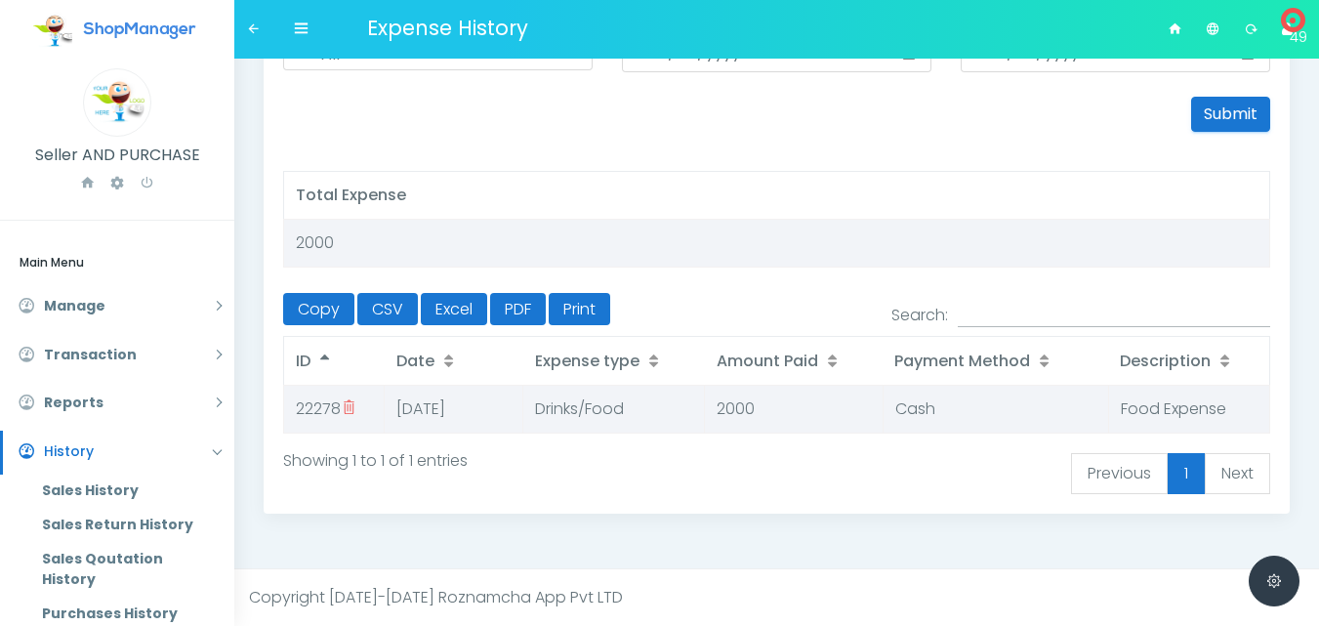
click at [1240, 471] on link "Next" at bounding box center [1237, 473] width 65 height 41
click at [1104, 481] on link "Previous" at bounding box center [1119, 473] width 97 height 41
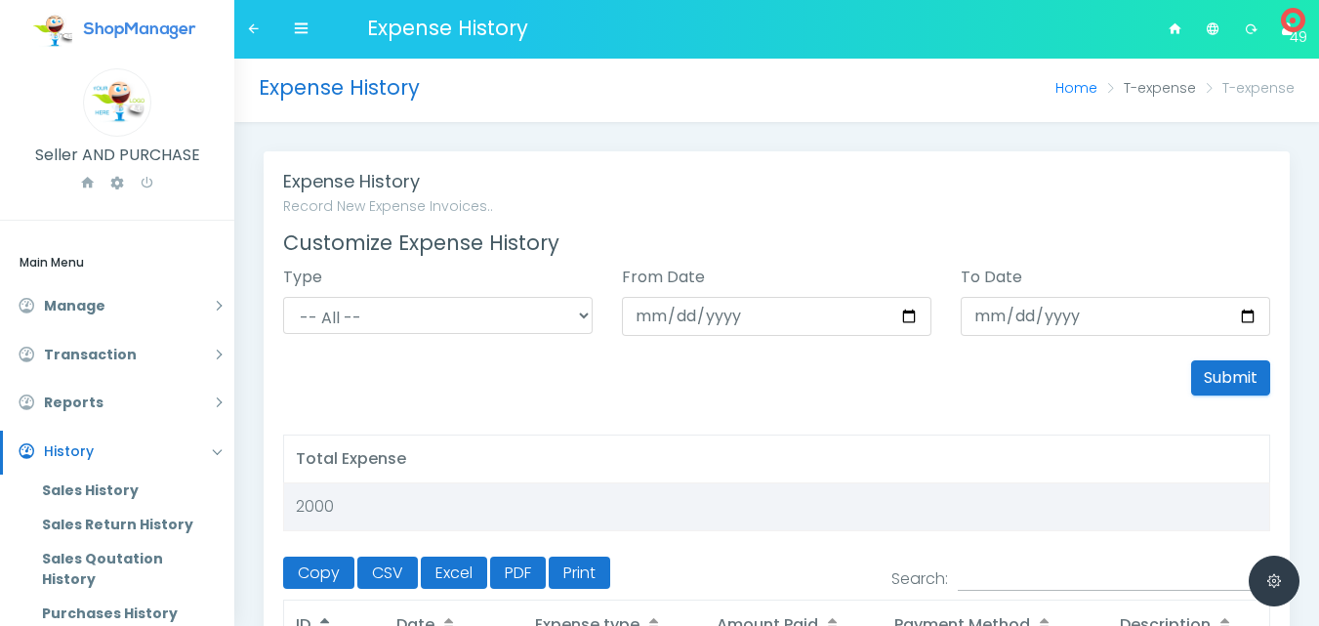
scroll to position [195, 0]
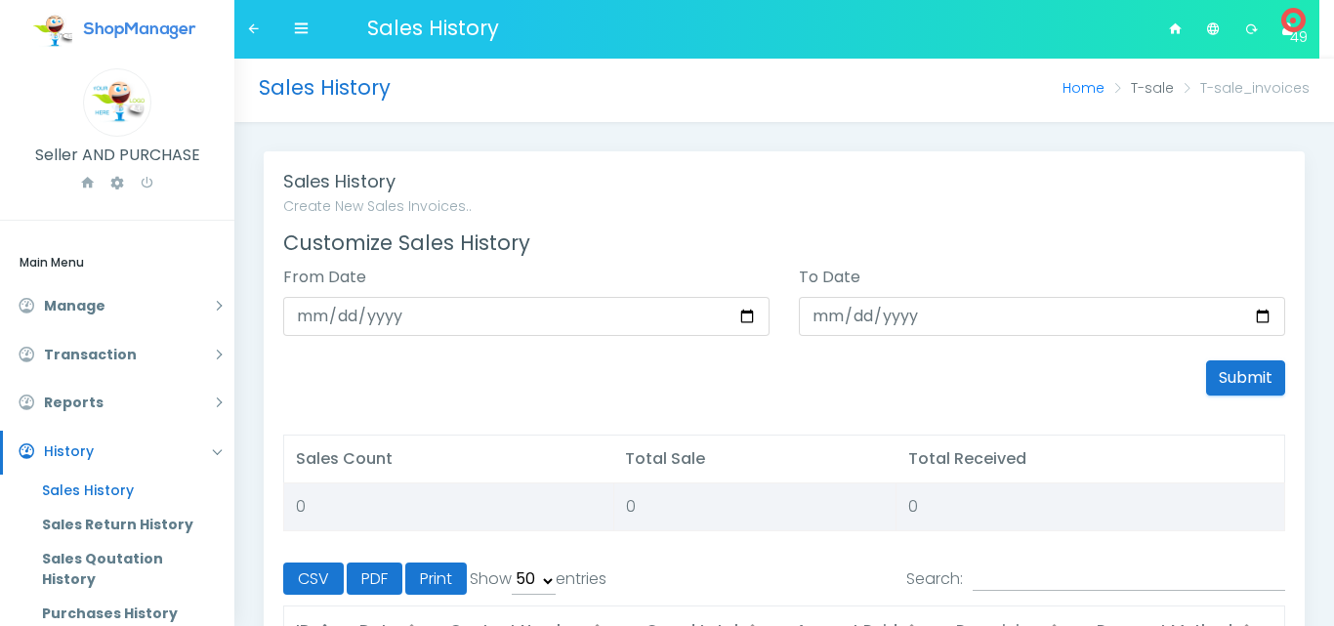
select select "50"
